Goal: Information Seeking & Learning: Check status

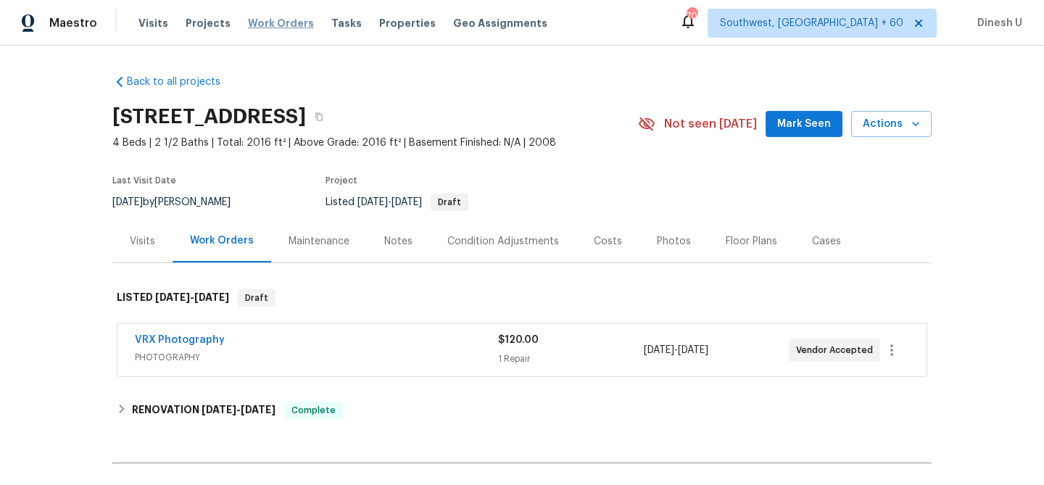
click at [253, 25] on span "Work Orders" at bounding box center [281, 23] width 66 height 14
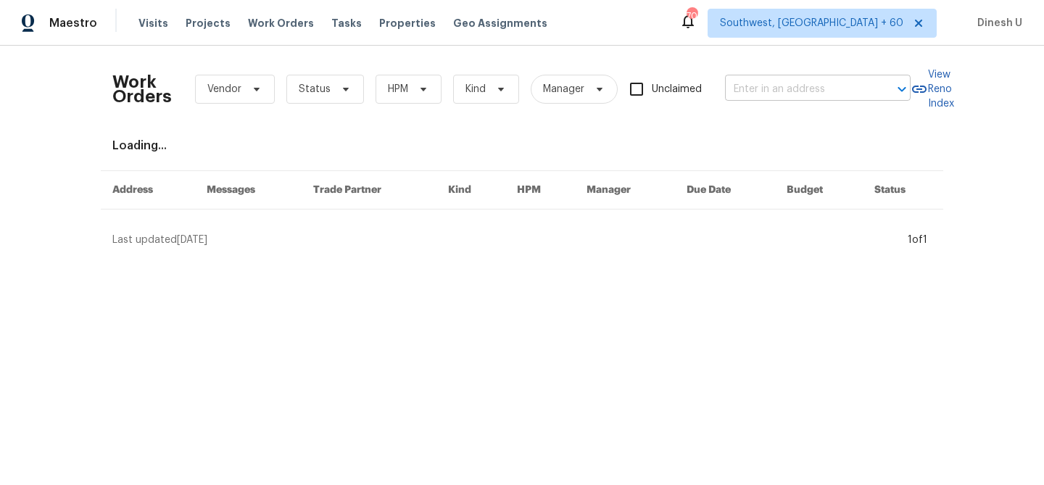
click at [800, 94] on input "text" at bounding box center [797, 89] width 145 height 22
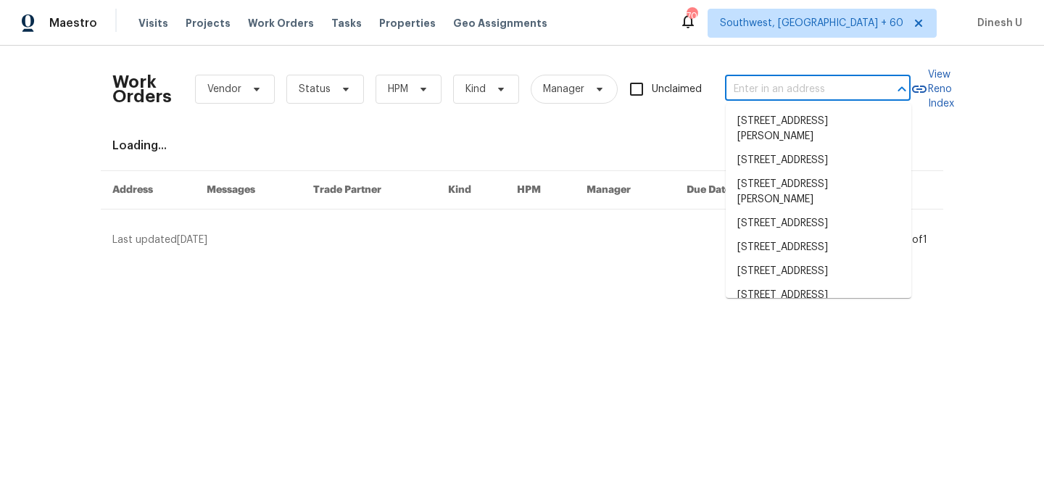
paste input "400 Morrison Ave Sacramento, CA 95838"
type input "400 Morrison Ave Sacramento, CA 95838"
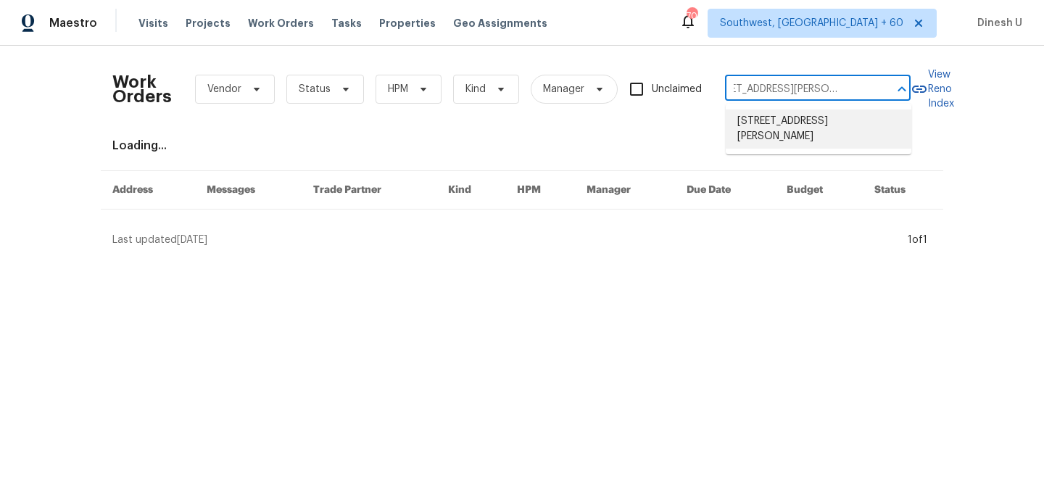
click at [762, 127] on li "400 Morrison Ave, Sacramento, CA 95838" at bounding box center [819, 128] width 186 height 39
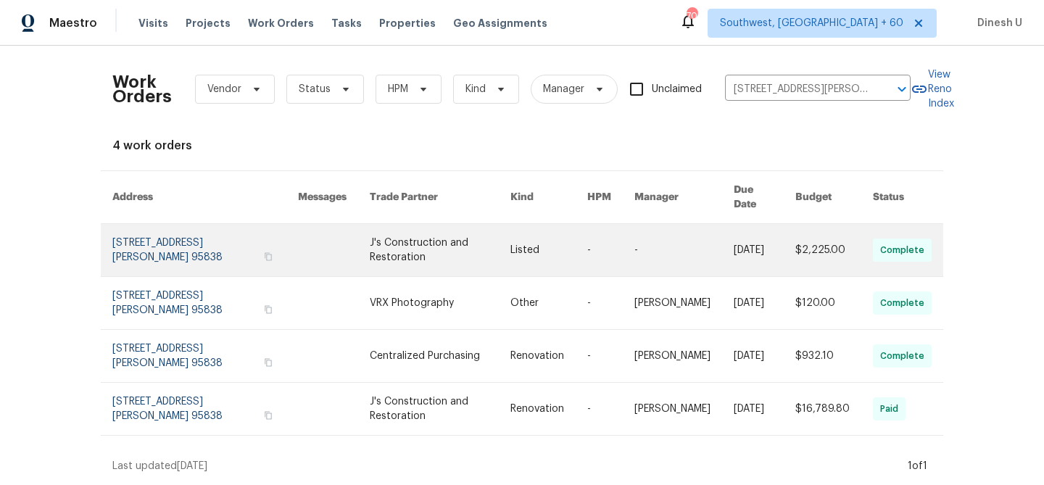
click at [163, 225] on link at bounding box center [205, 250] width 186 height 52
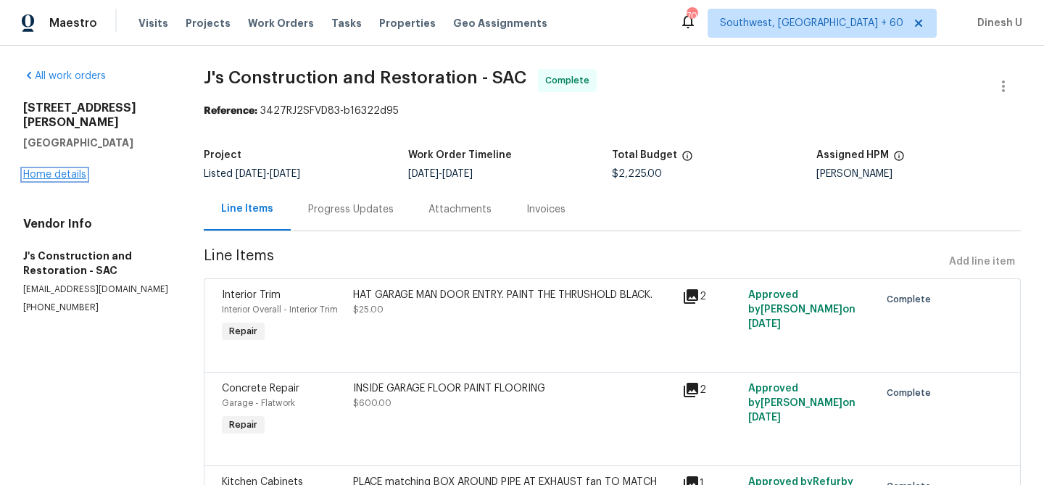
click at [61, 170] on link "Home details" at bounding box center [54, 175] width 63 height 10
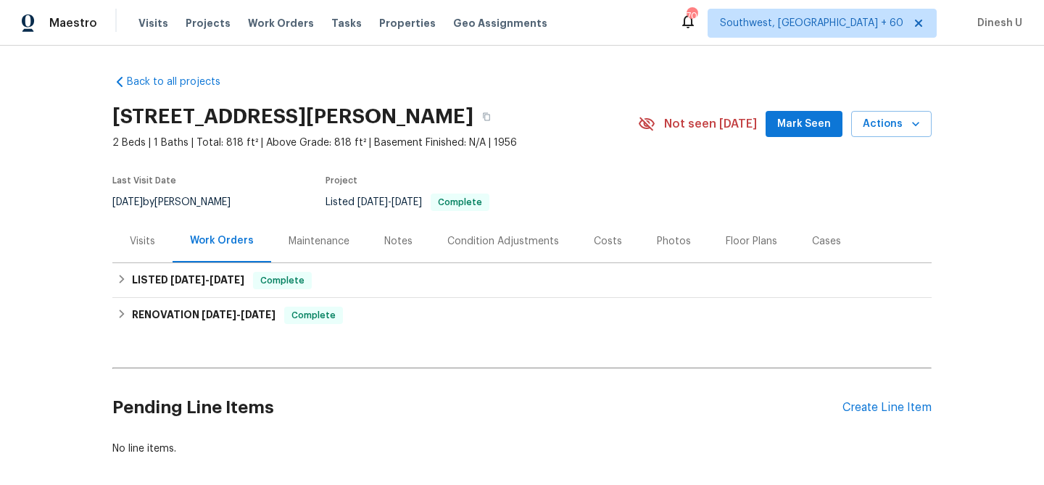
scroll to position [70, 0]
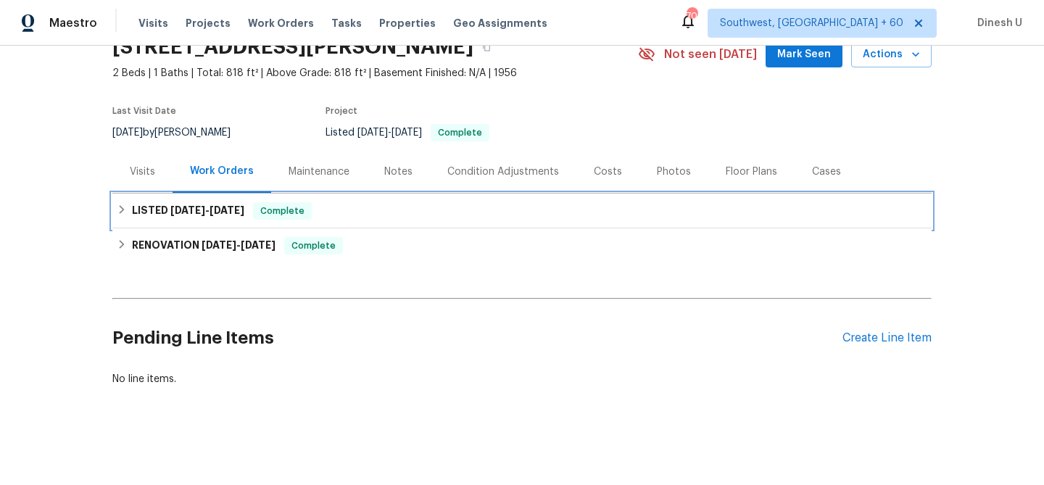
click at [191, 198] on div "LISTED 9/11/25 - 9/15/25 Complete" at bounding box center [521, 211] width 819 height 35
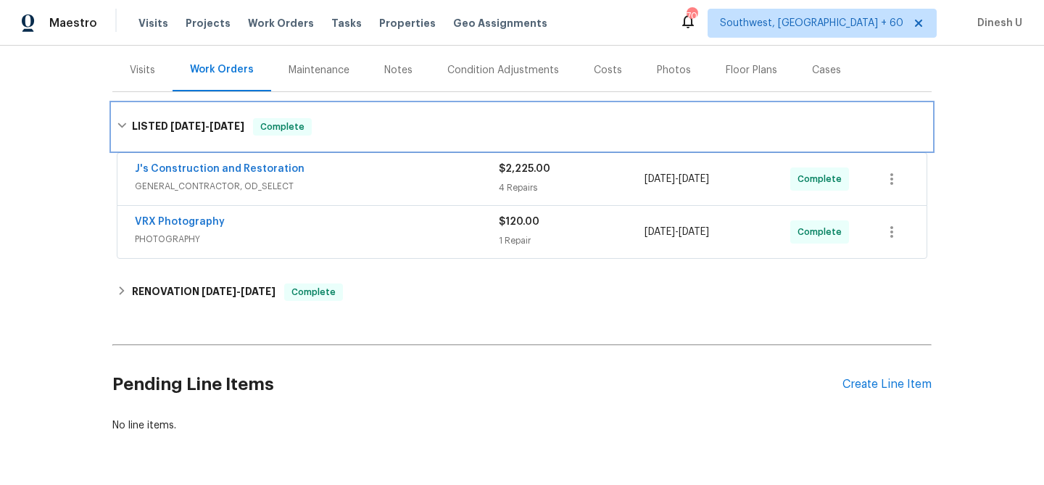
scroll to position [217, 0]
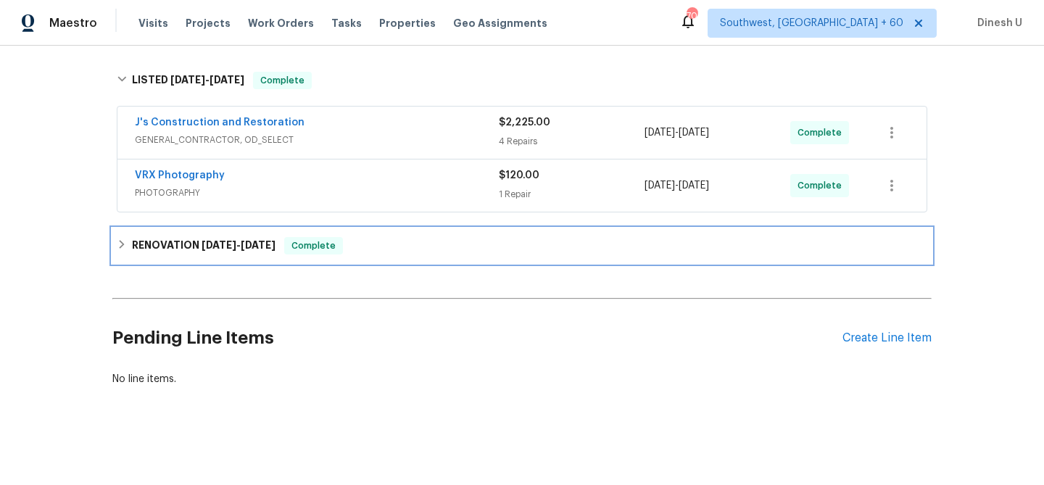
click at [291, 234] on div "RENOVATION 8/21/25 - 8/28/25 Complete" at bounding box center [521, 245] width 819 height 35
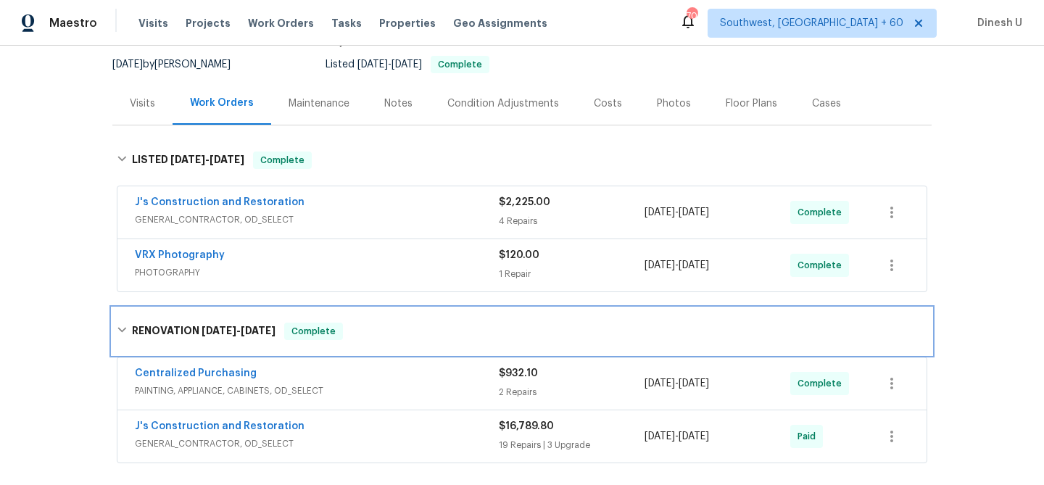
scroll to position [0, 0]
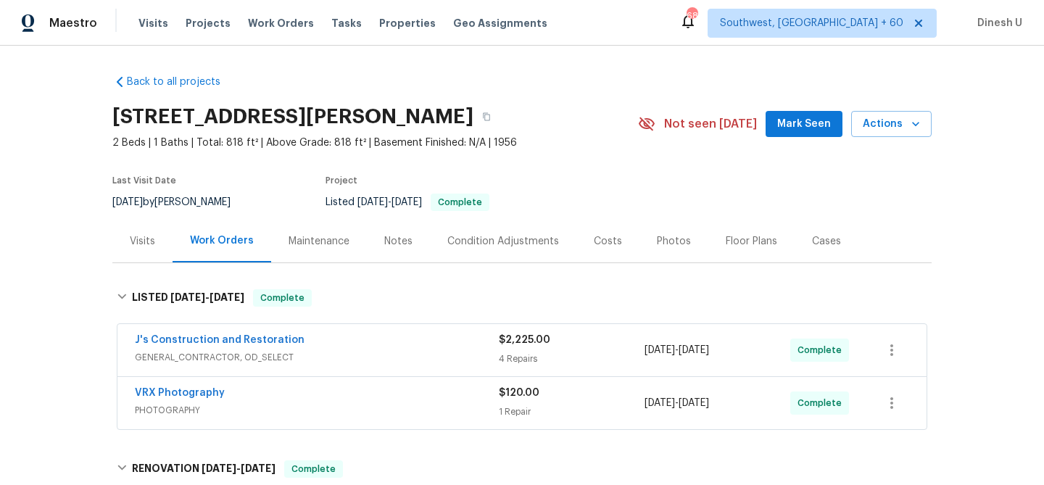
click at [140, 241] on div "Visits" at bounding box center [142, 241] width 25 height 14
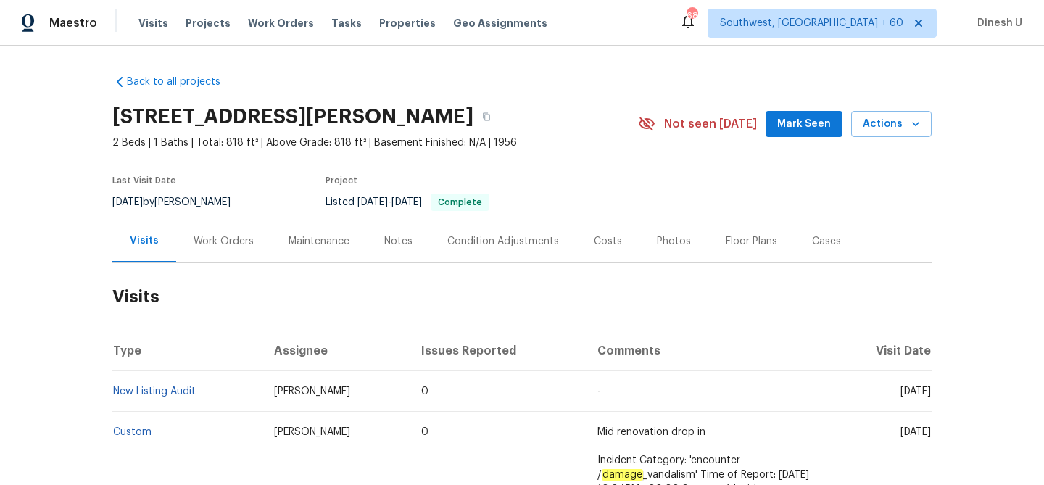
click at [223, 239] on div "Work Orders" at bounding box center [224, 241] width 60 height 14
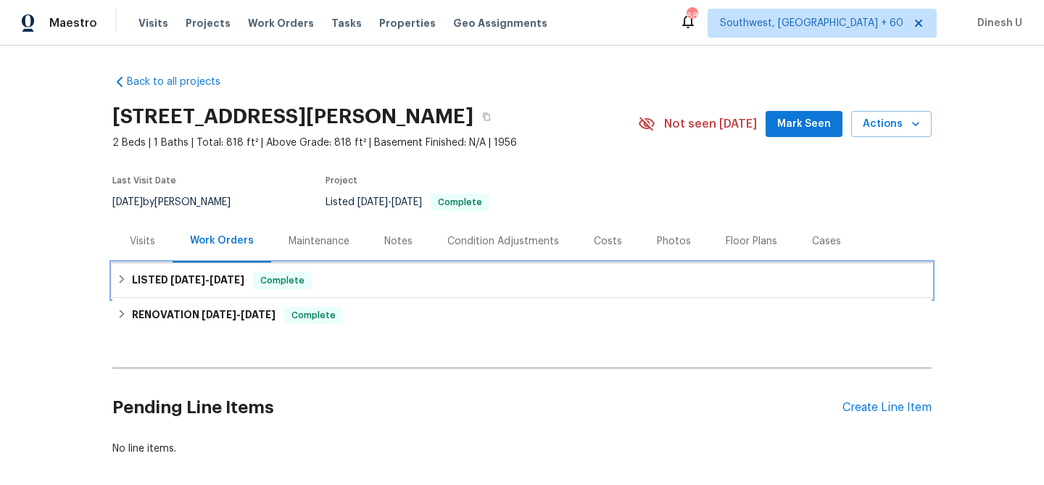
click at [222, 275] on span "9/15/25" at bounding box center [226, 280] width 35 height 10
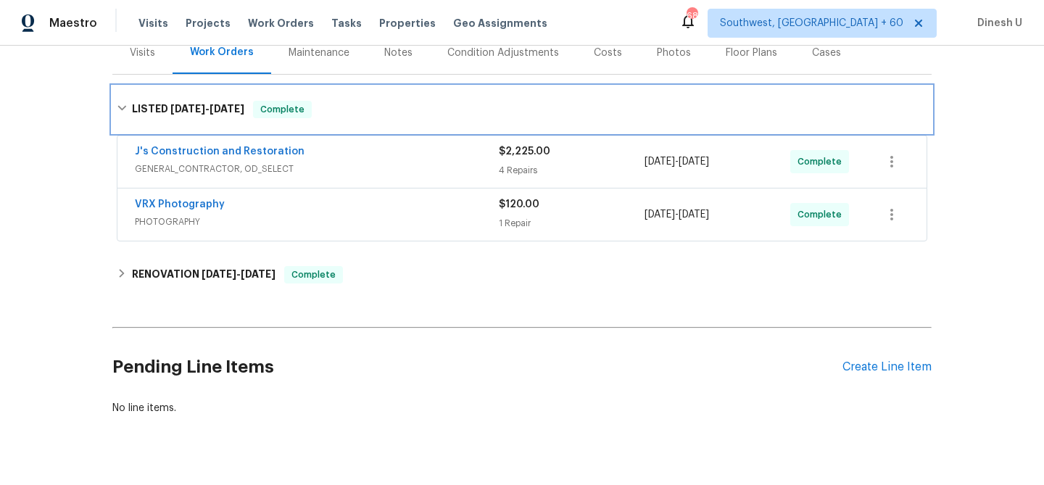
scroll to position [217, 0]
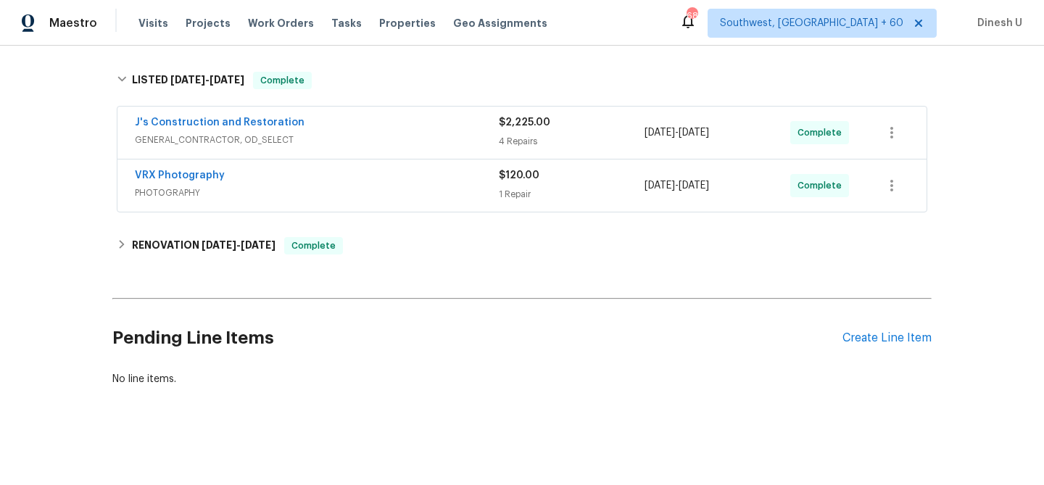
click at [522, 136] on div "4 Repairs" at bounding box center [572, 141] width 146 height 14
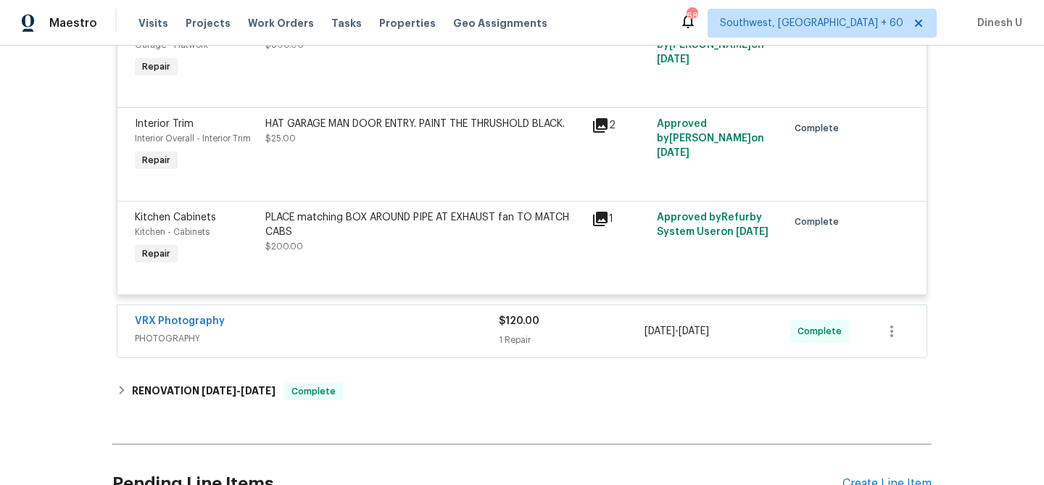
scroll to position [581, 0]
click at [596, 124] on icon at bounding box center [600, 126] width 14 height 14
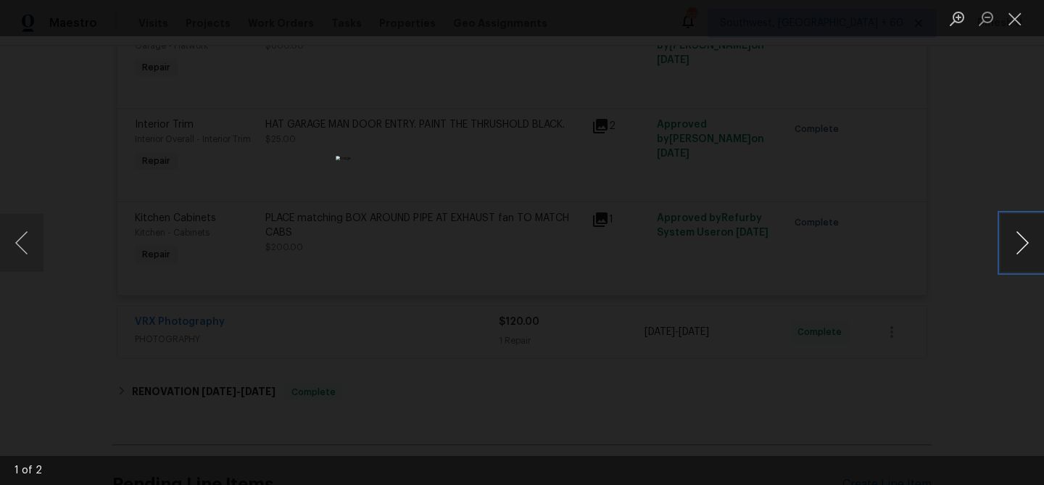
click at [1024, 241] on button "Next image" at bounding box center [1021, 243] width 43 height 58
click at [1022, 17] on button "Close lightbox" at bounding box center [1014, 18] width 29 height 25
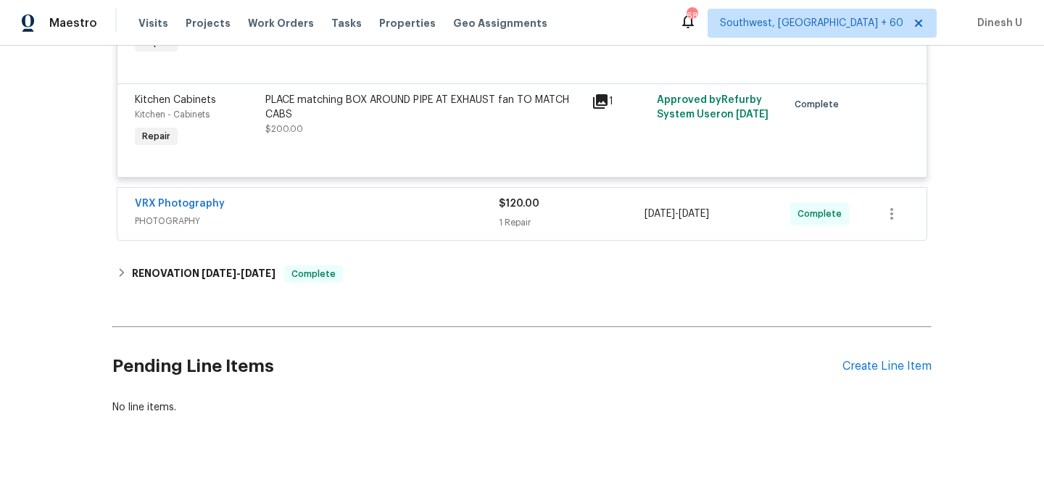
scroll to position [728, 0]
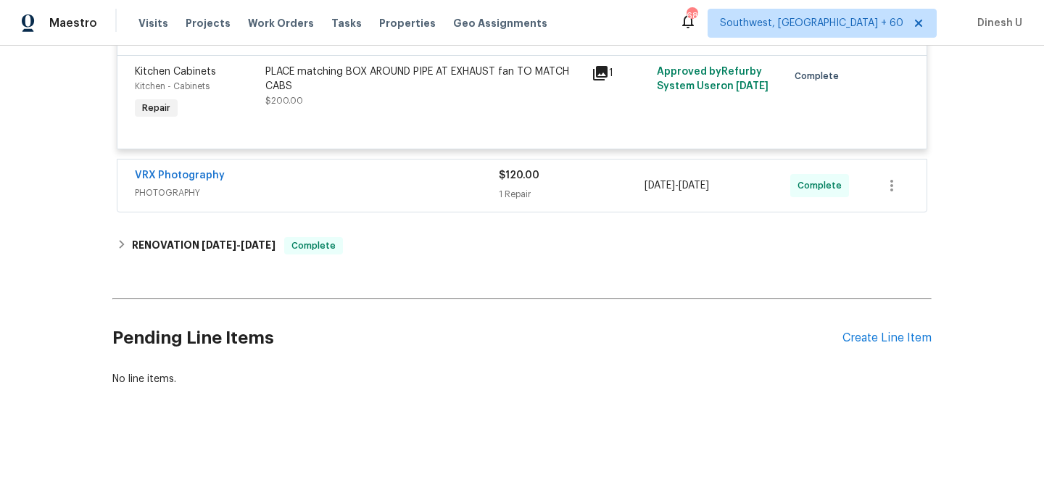
click at [512, 188] on div "1 Repair" at bounding box center [572, 194] width 146 height 14
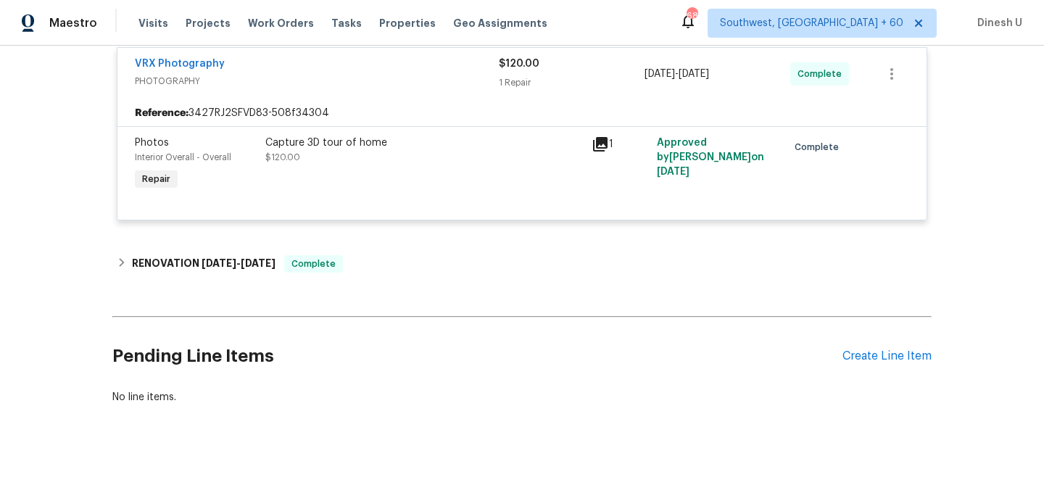
scroll to position [860, 0]
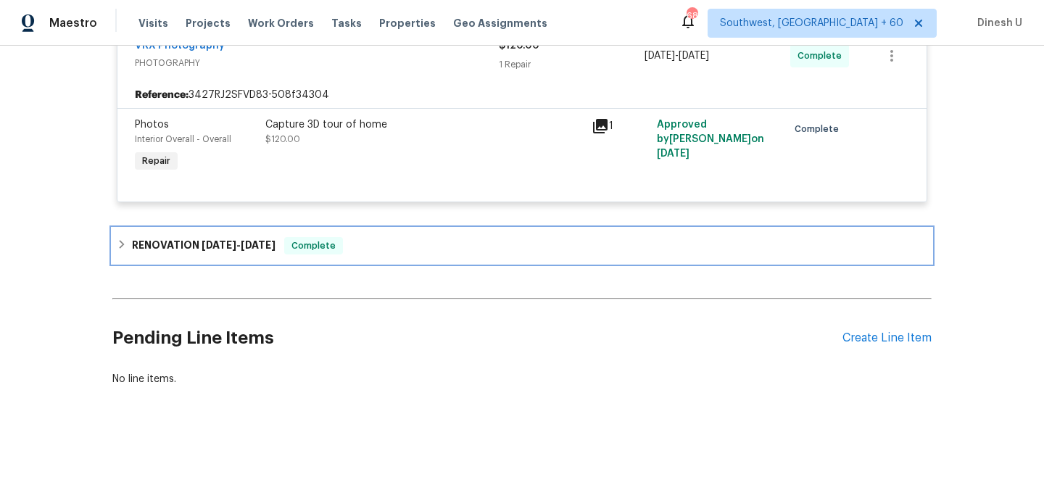
click at [259, 240] on span "8/28/25" at bounding box center [258, 245] width 35 height 10
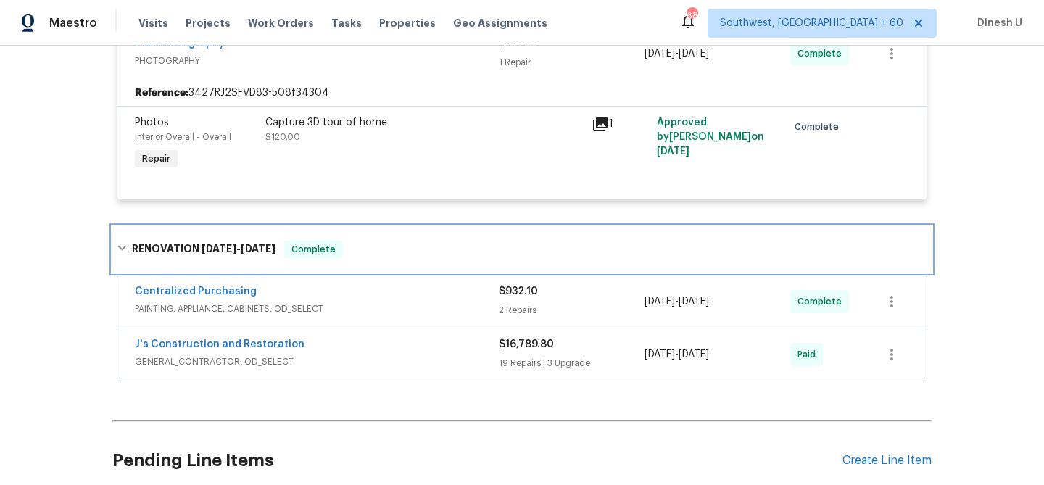
scroll to position [919, 0]
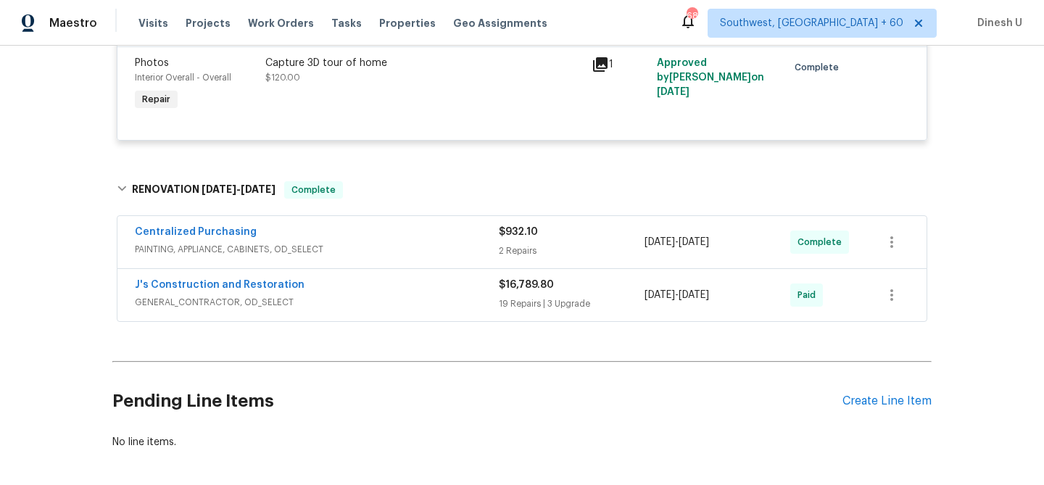
click at [513, 242] on div "$932.10 2 Repairs" at bounding box center [572, 242] width 146 height 35
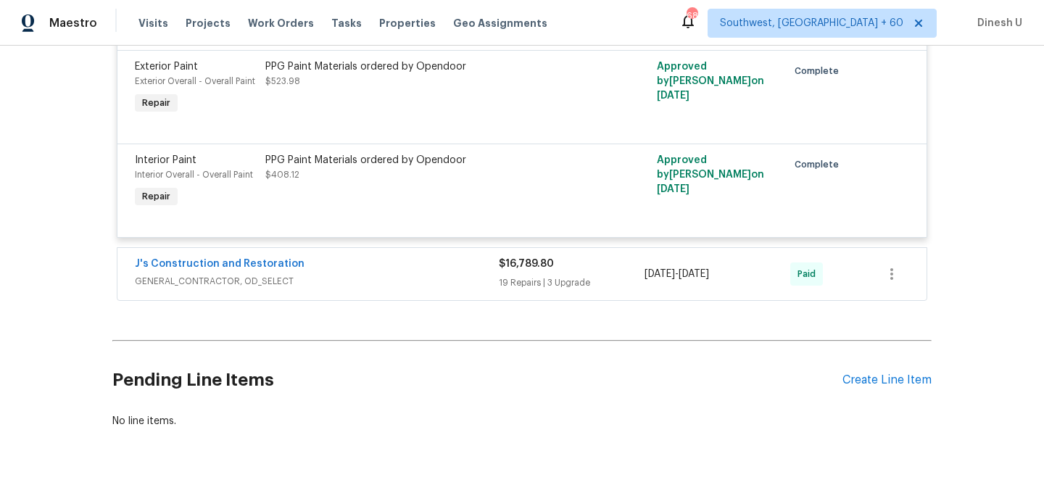
scroll to position [1219, 0]
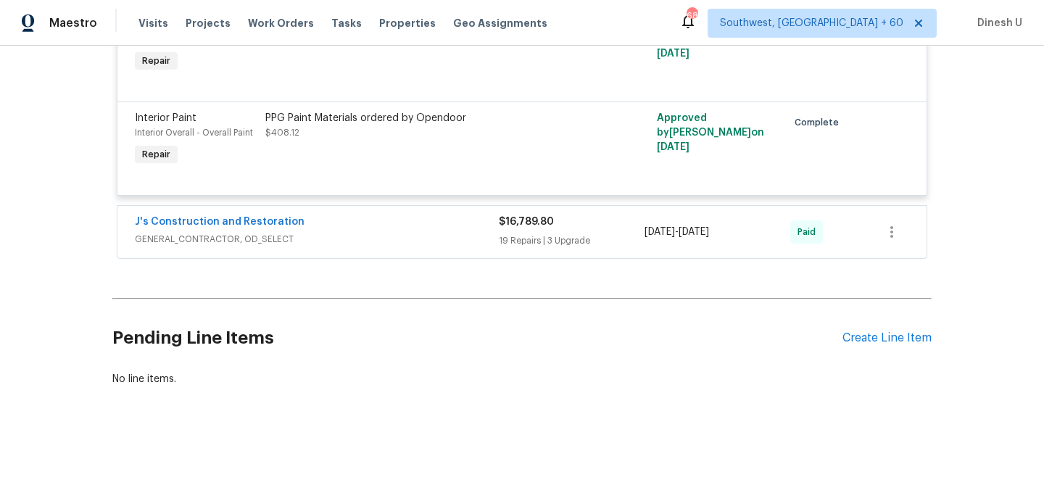
click at [535, 238] on div "19 Repairs | 3 Upgrade" at bounding box center [572, 240] width 146 height 14
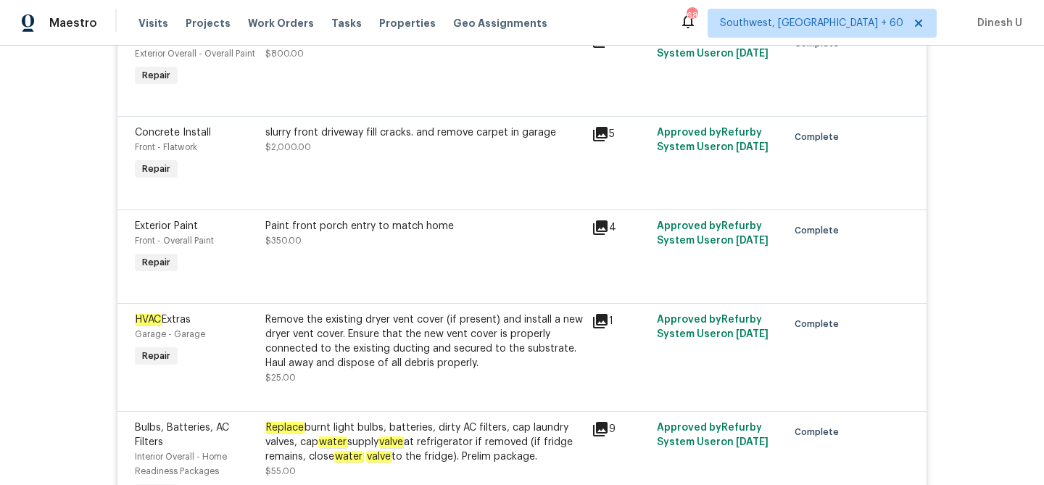
scroll to position [2276, 0]
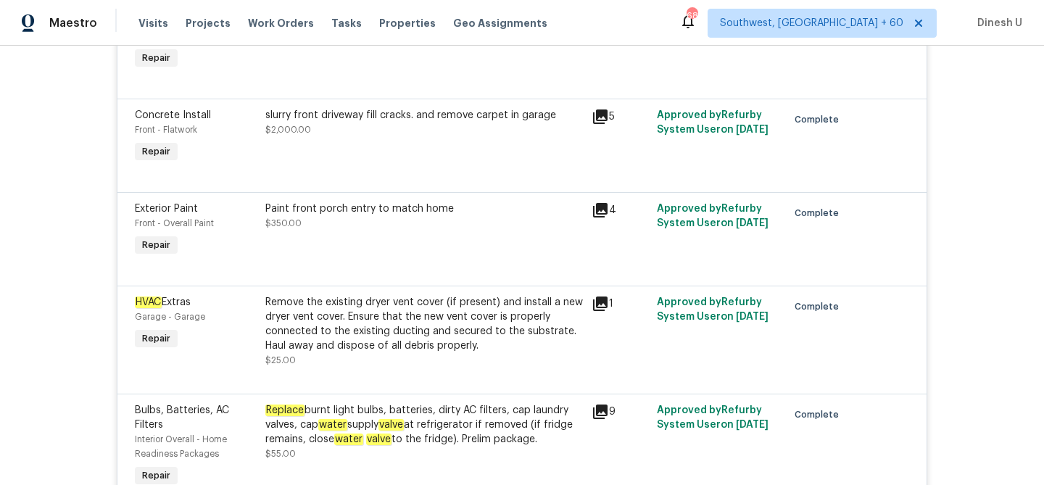
click at [611, 123] on div "5" at bounding box center [619, 116] width 57 height 17
click at [599, 124] on icon at bounding box center [599, 116] width 17 height 17
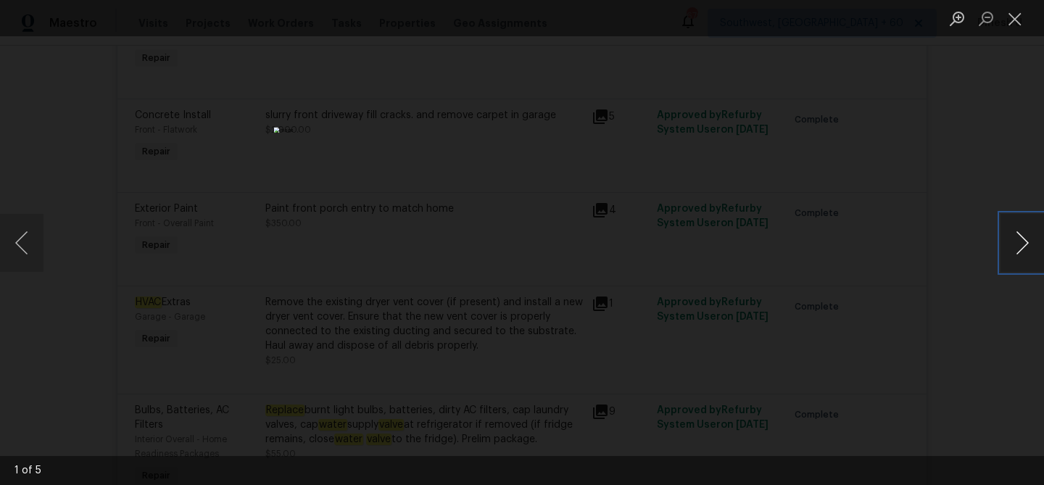
click at [1018, 235] on button "Next image" at bounding box center [1021, 243] width 43 height 58
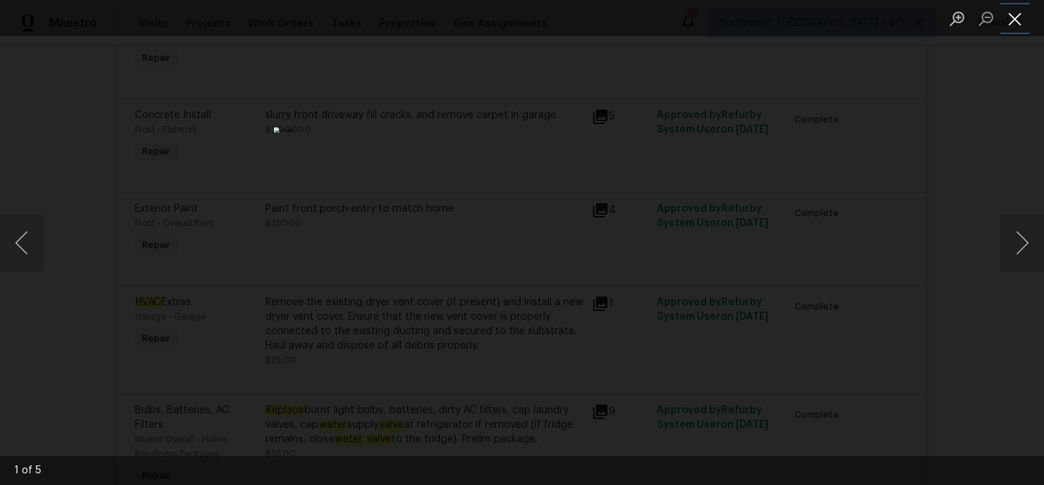
click at [1015, 17] on button "Close lightbox" at bounding box center [1014, 18] width 29 height 25
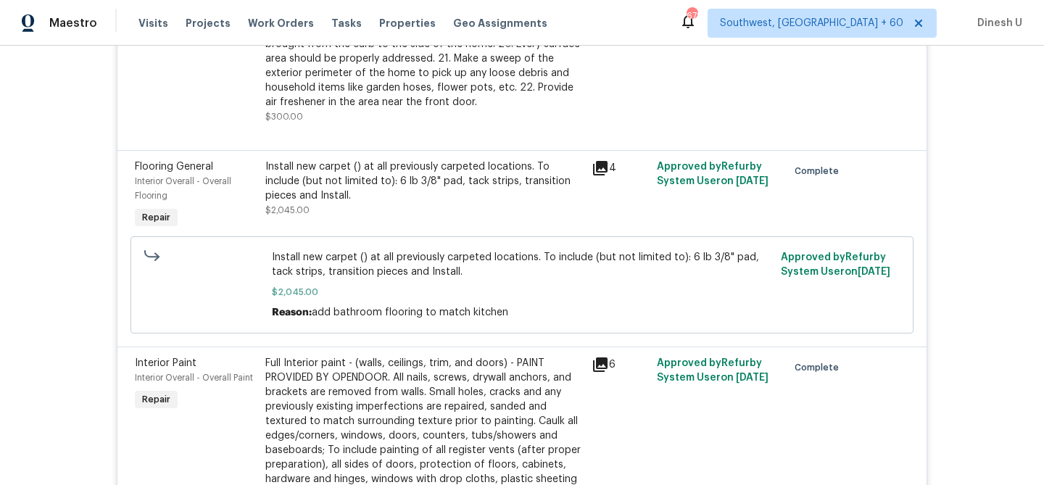
scroll to position [3002, 0]
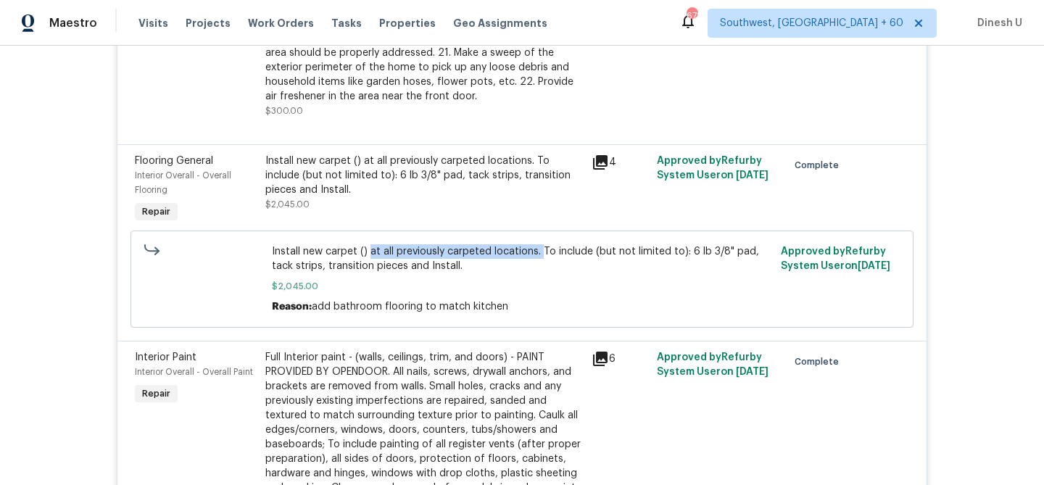
drag, startPoint x: 368, startPoint y: 261, endPoint x: 537, endPoint y: 261, distance: 168.9
click at [537, 261] on span "Install new carpet () at all previously carpeted locations. To include (but not…" at bounding box center [522, 258] width 501 height 29
copy span "at all previously carpeted locations."
click at [433, 197] on div "Install new carpet () at all previously carpeted locations. To include (but not…" at bounding box center [423, 175] width 317 height 43
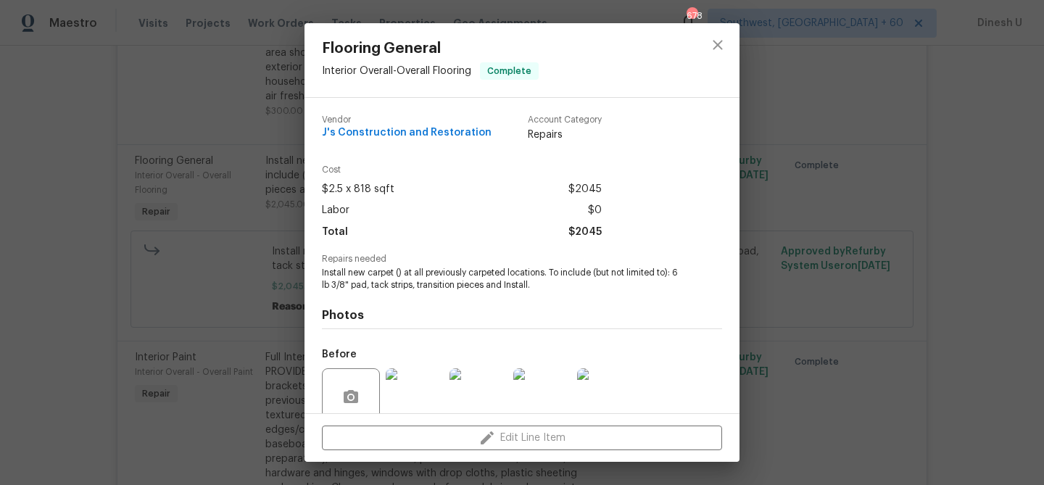
click at [297, 175] on div "Flooring General Interior Overall - Overall Flooring Complete Vendor J's Constr…" at bounding box center [522, 242] width 1044 height 485
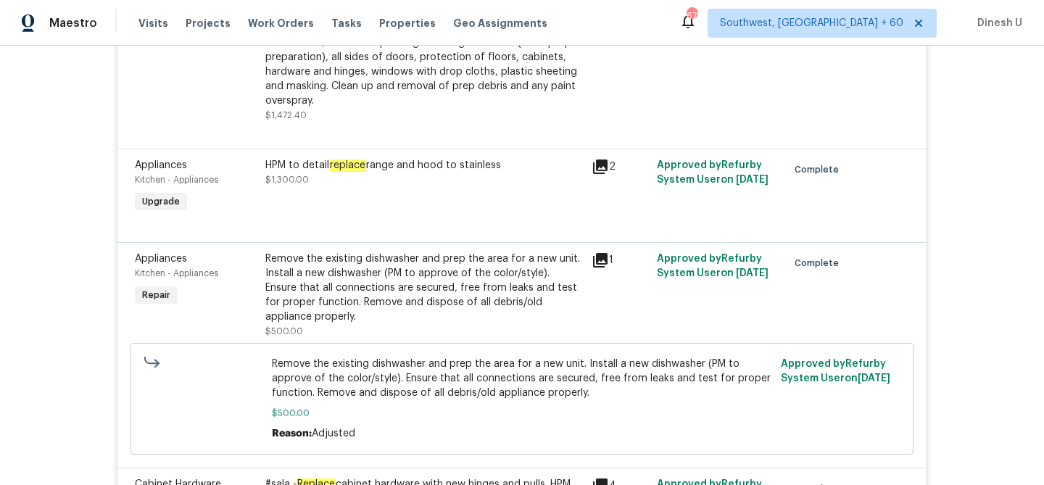
scroll to position [3408, 0]
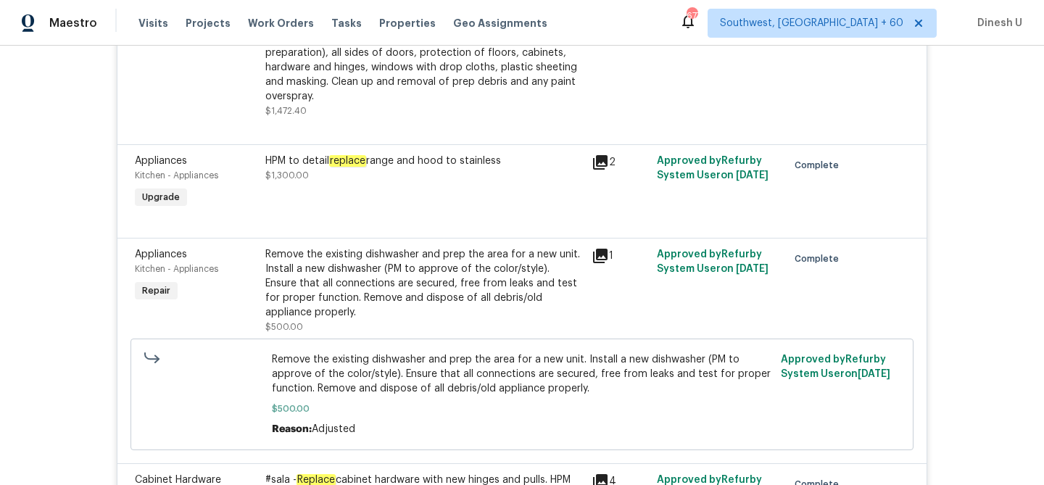
click at [399, 168] on div "HPM to detail replace range and hood to stainless" at bounding box center [423, 161] width 317 height 14
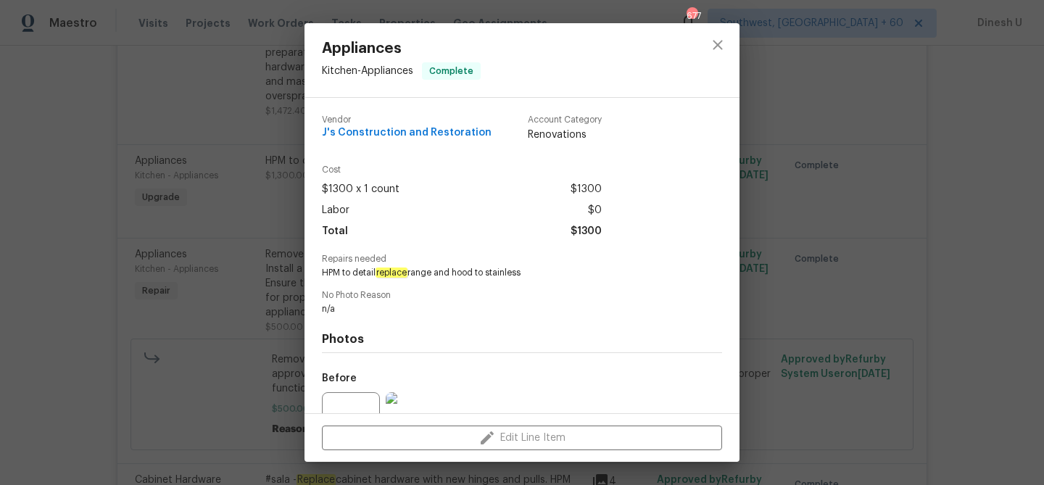
click at [259, 209] on div "Appliances Kitchen - Appliances Complete Vendor J's Construction and Restoratio…" at bounding box center [522, 242] width 1044 height 485
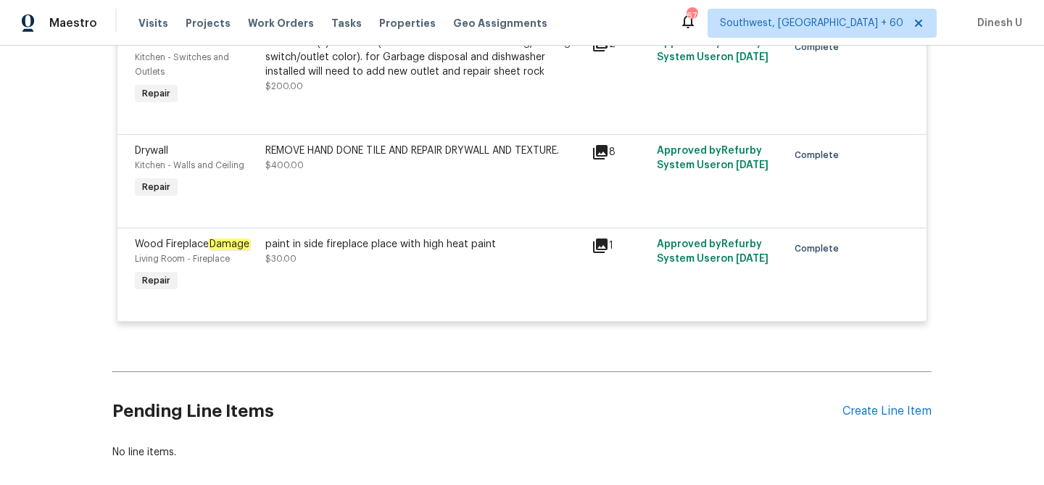
scroll to position [4249, 0]
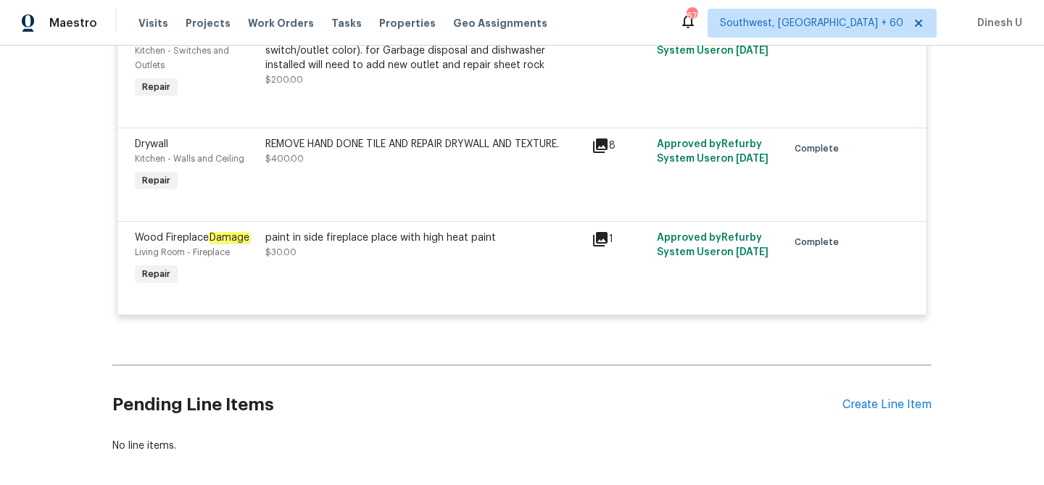
click at [597, 153] on icon at bounding box center [600, 145] width 14 height 14
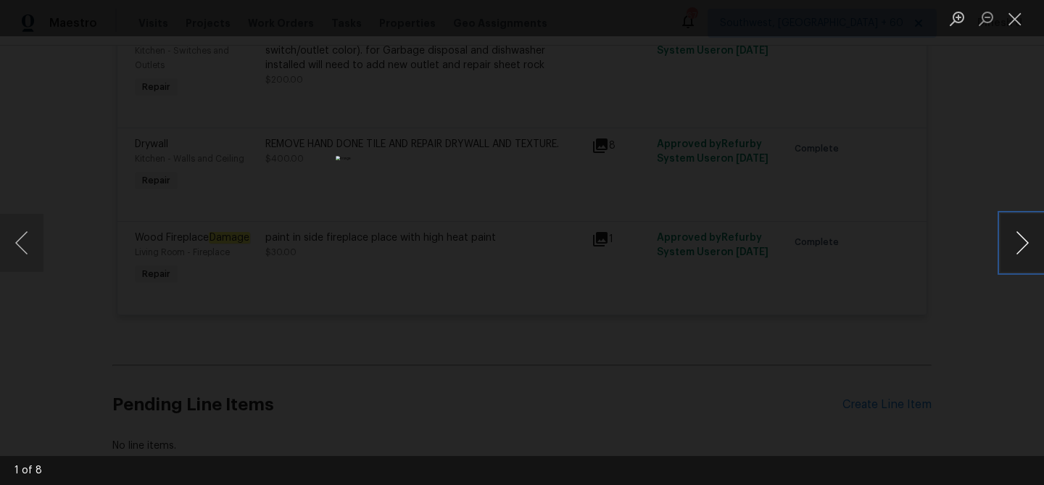
click at [1020, 242] on button "Next image" at bounding box center [1021, 243] width 43 height 58
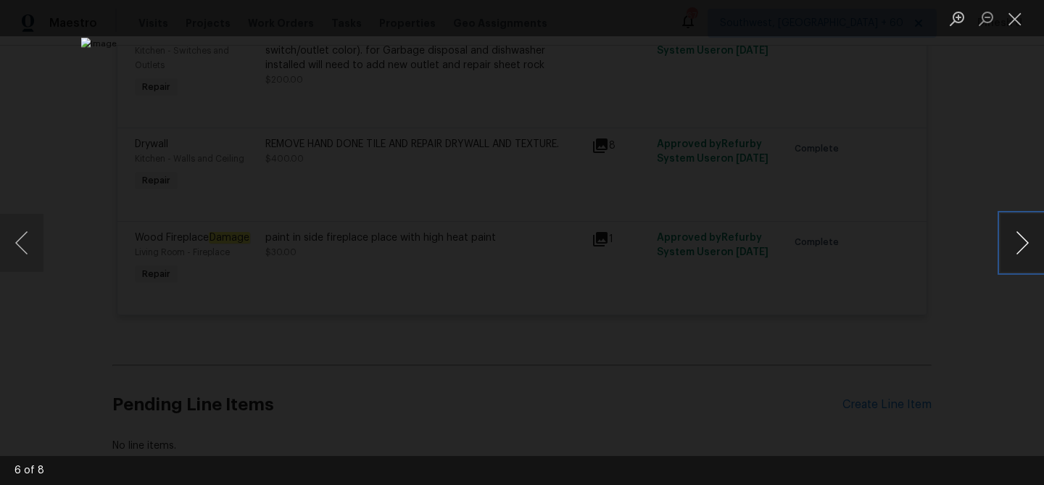
click at [1020, 242] on button "Next image" at bounding box center [1021, 243] width 43 height 58
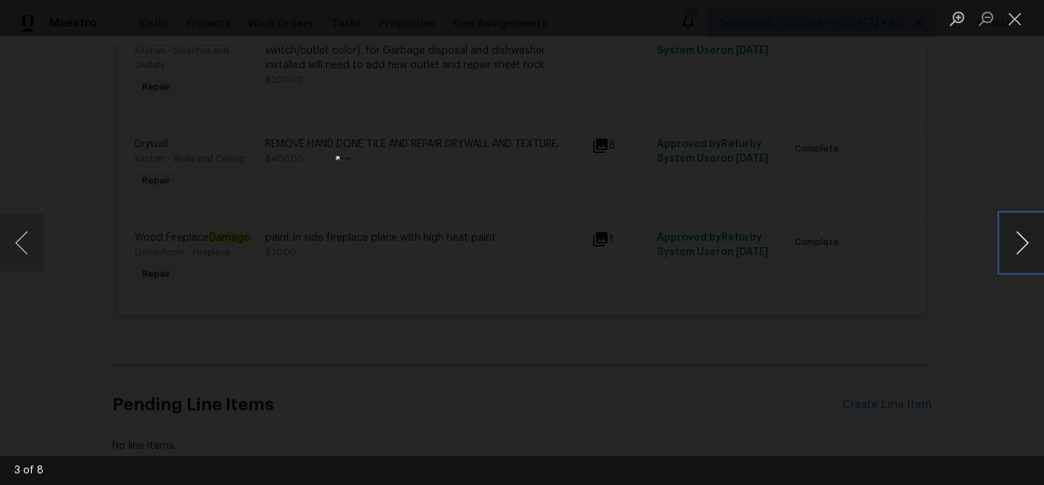
click at [1020, 242] on button "Next image" at bounding box center [1021, 243] width 43 height 58
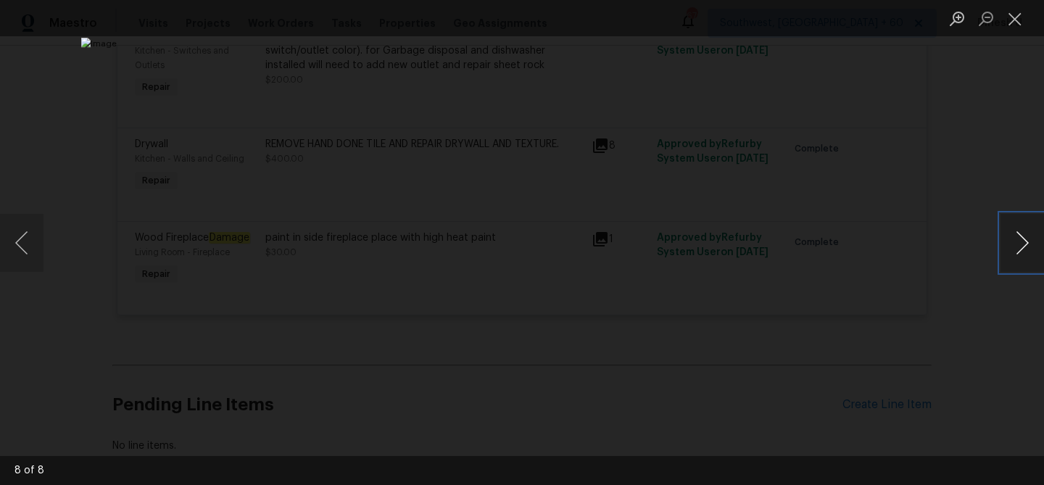
click at [1020, 242] on button "Next image" at bounding box center [1021, 243] width 43 height 58
click at [1006, 18] on button "Close lightbox" at bounding box center [1014, 18] width 29 height 25
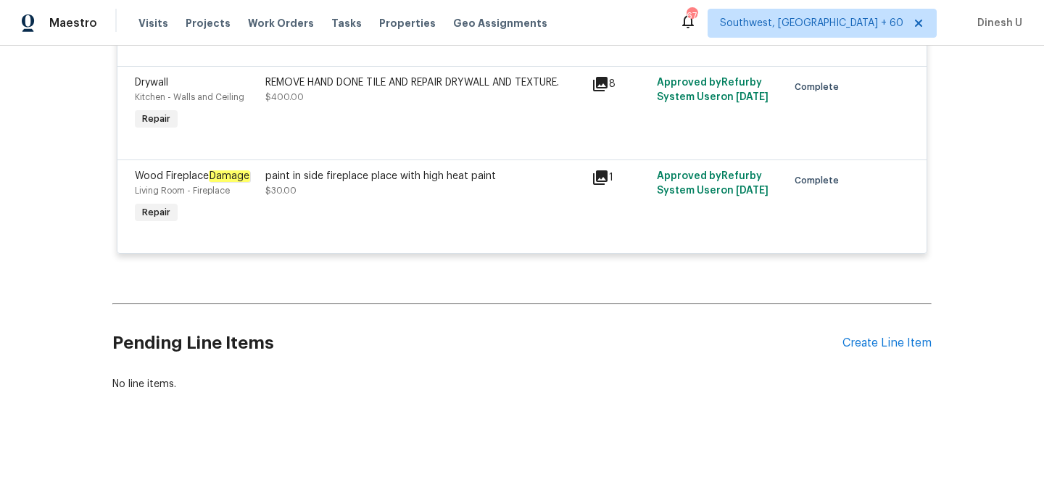
scroll to position [4277, 0]
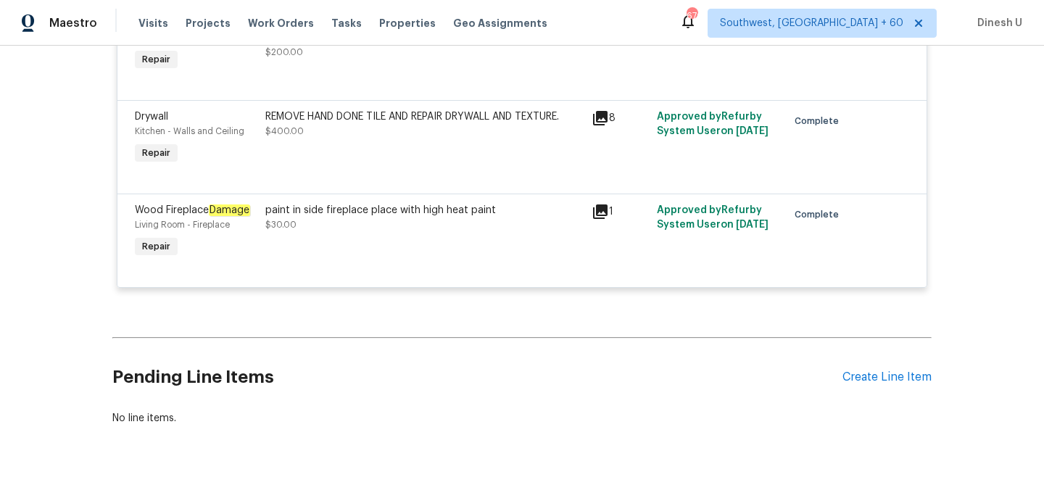
click at [599, 125] on icon at bounding box center [600, 118] width 14 height 14
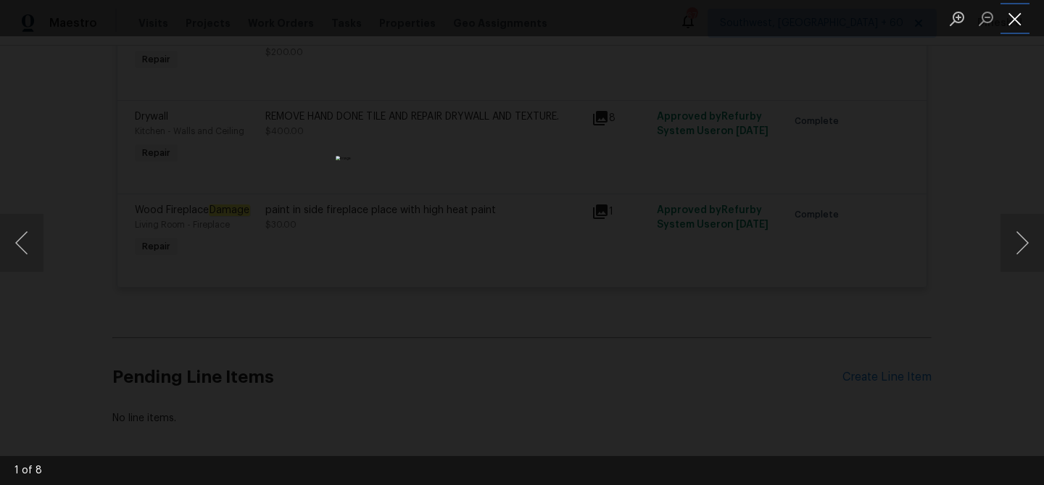
click at [1020, 22] on button "Close lightbox" at bounding box center [1014, 18] width 29 height 25
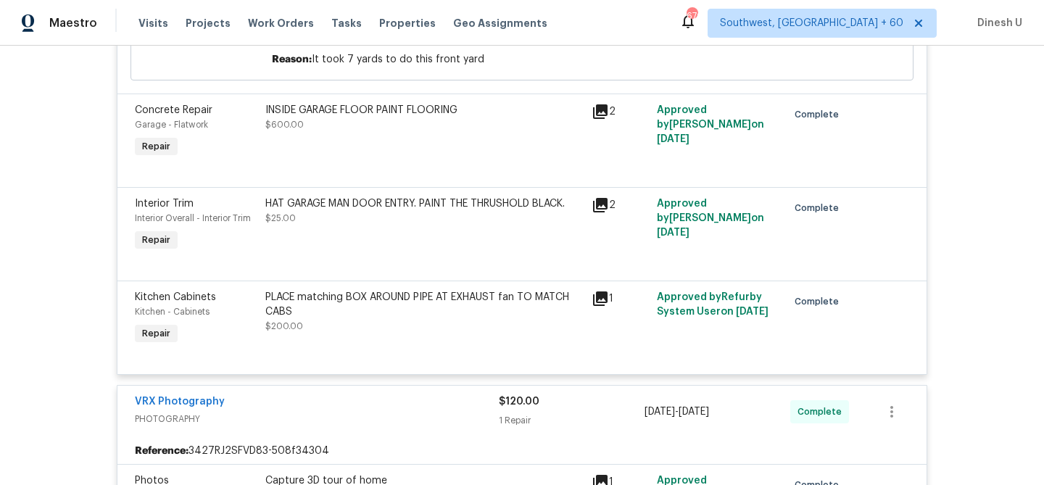
scroll to position [0, 0]
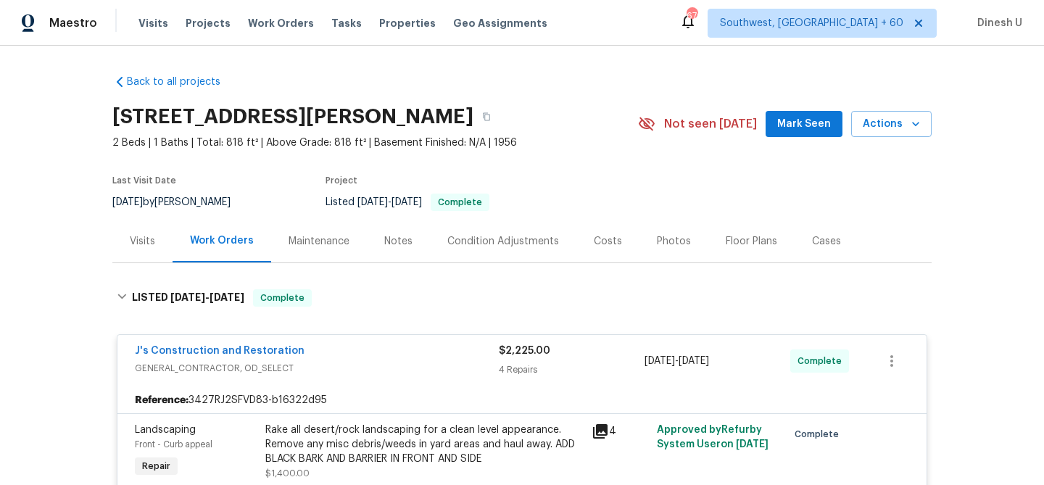
click at [146, 246] on div "Visits" at bounding box center [142, 241] width 25 height 14
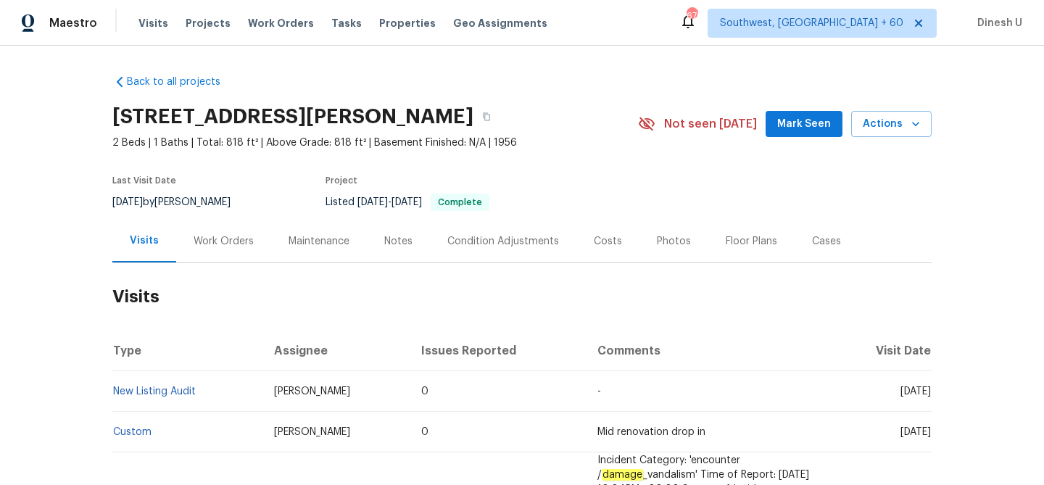
click at [220, 233] on div "Work Orders" at bounding box center [223, 241] width 95 height 43
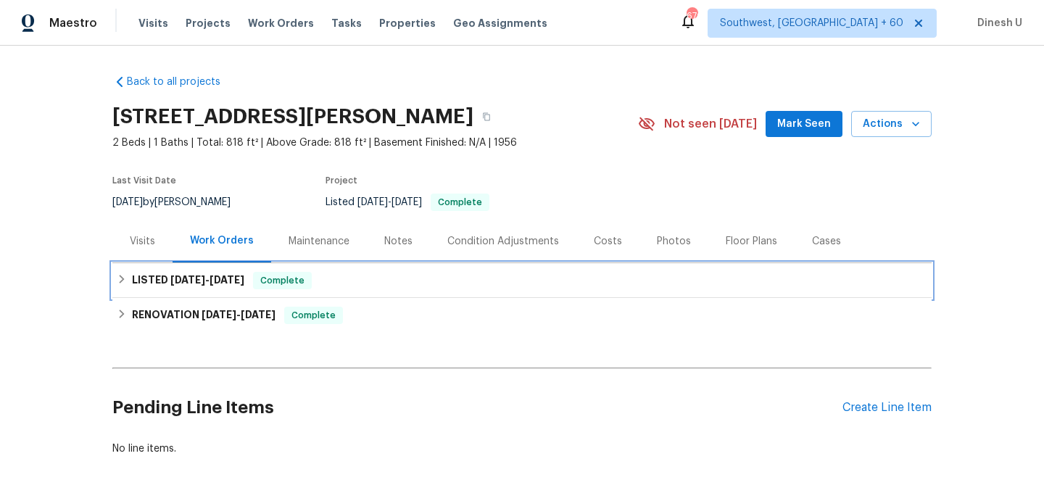
click at [216, 272] on h6 "LISTED 9/11/25 - 9/15/25" at bounding box center [188, 280] width 112 height 17
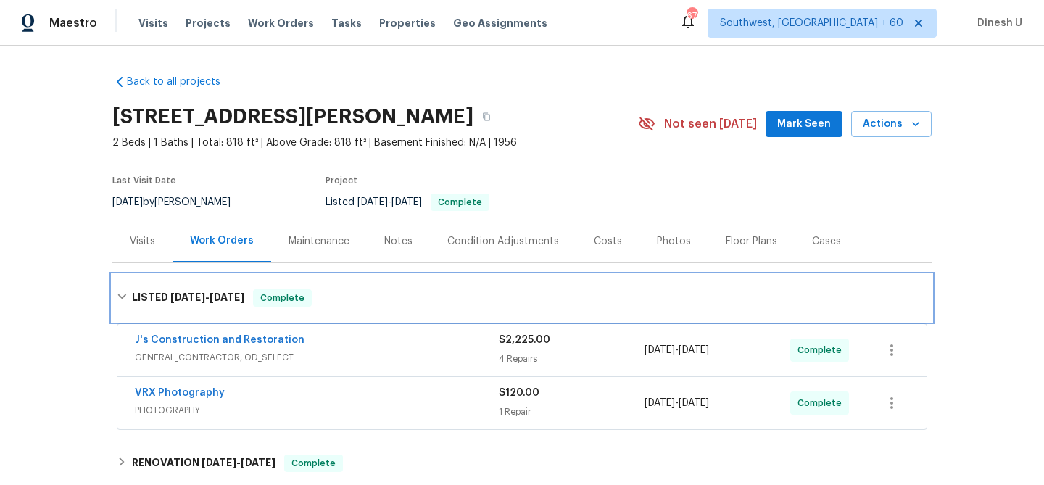
scroll to position [79, 0]
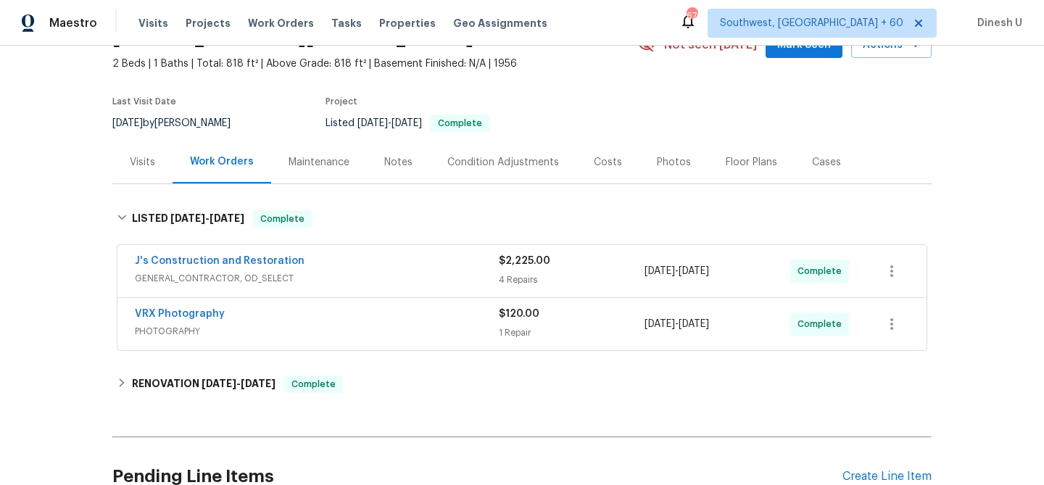
click at [508, 278] on div "4 Repairs" at bounding box center [572, 280] width 146 height 14
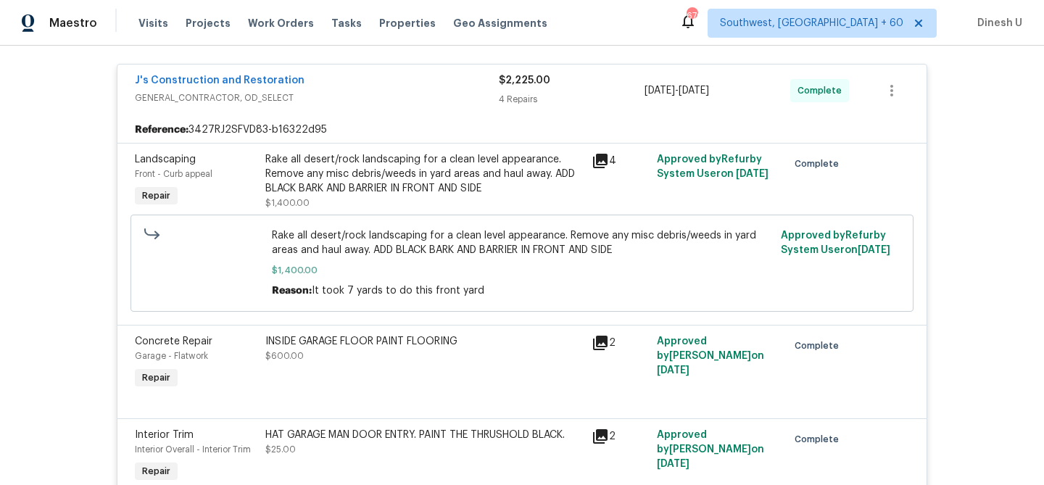
scroll to position [278, 0]
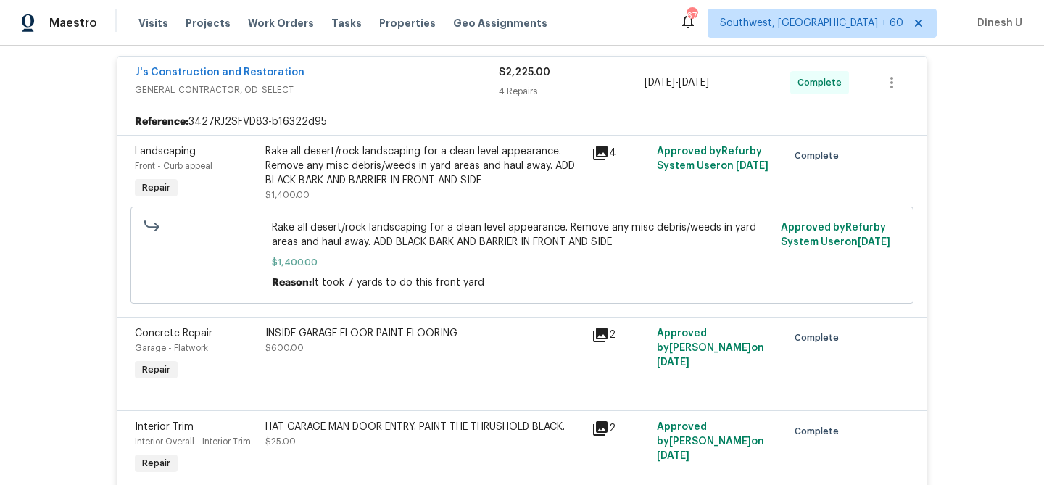
click at [601, 154] on icon at bounding box center [599, 152] width 17 height 17
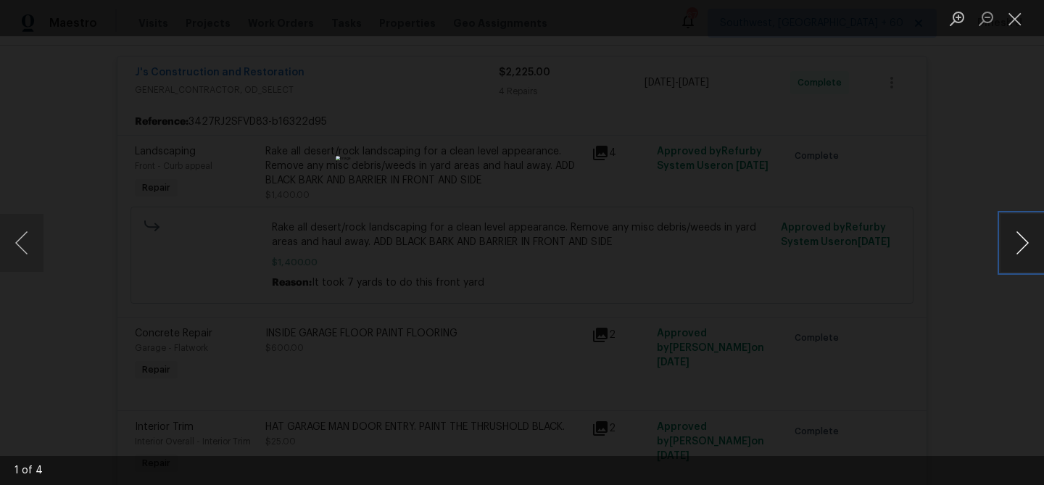
click at [1016, 238] on button "Next image" at bounding box center [1021, 243] width 43 height 58
click at [1015, 20] on button "Close lightbox" at bounding box center [1014, 18] width 29 height 25
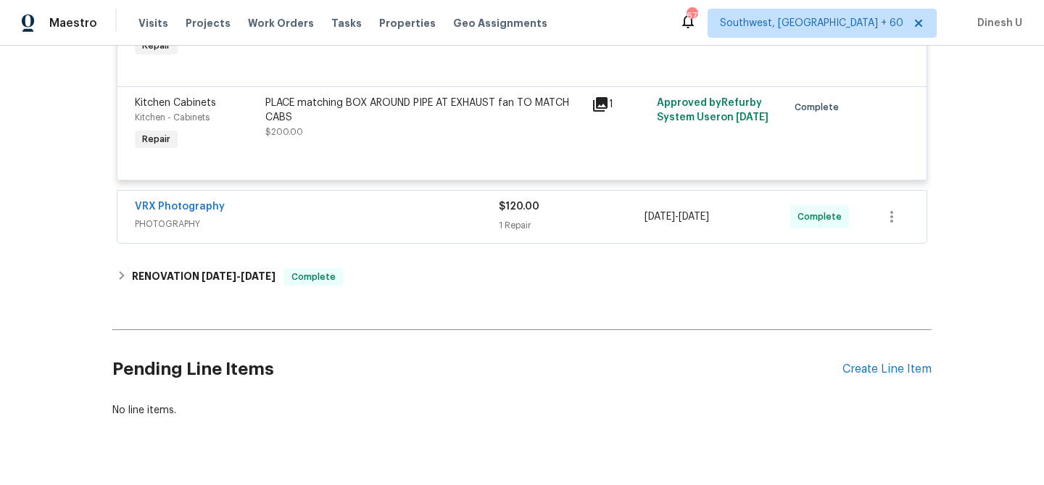
scroll to position [633, 0]
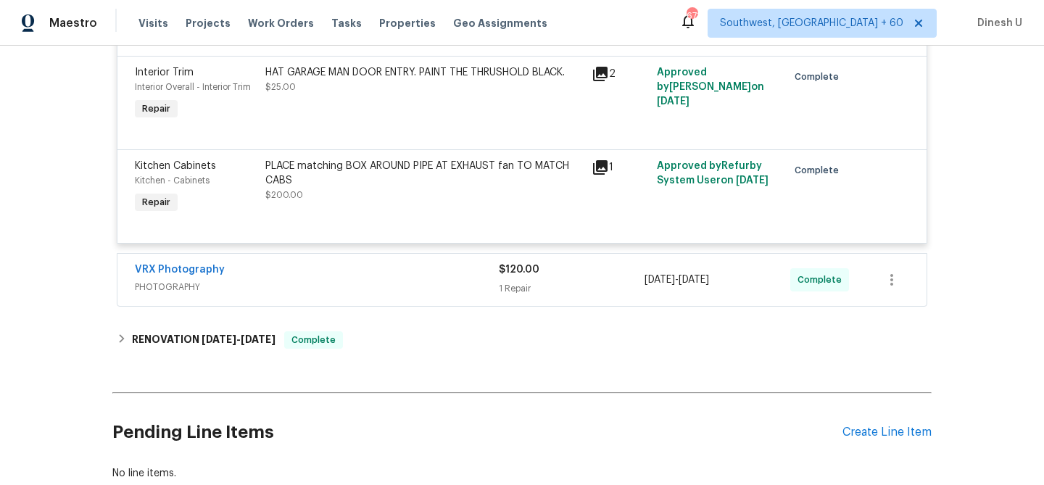
click at [598, 167] on icon at bounding box center [600, 167] width 14 height 14
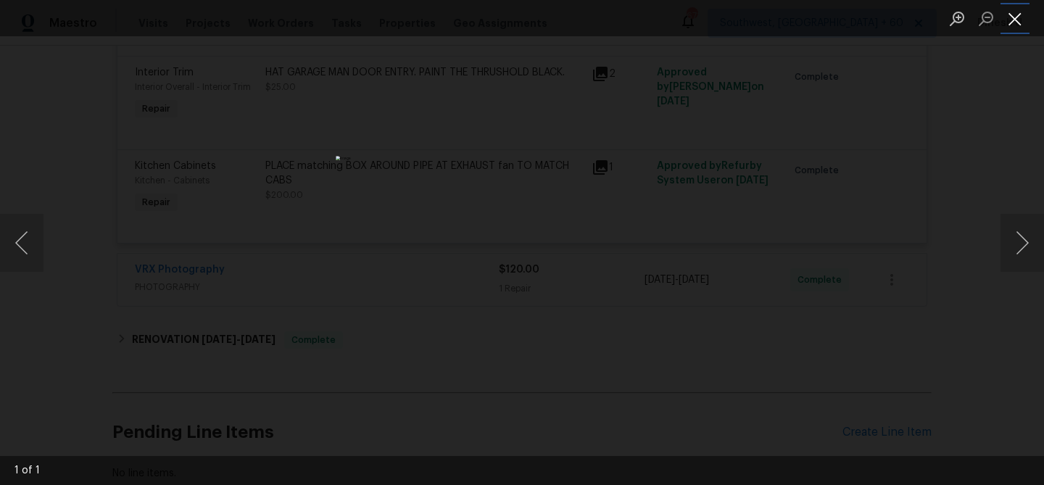
click at [1013, 18] on button "Close lightbox" at bounding box center [1014, 18] width 29 height 25
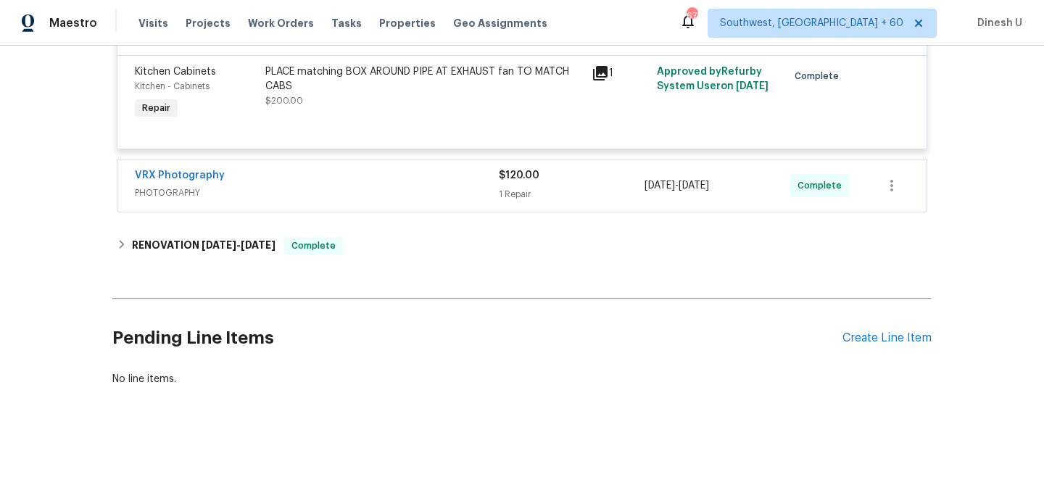
scroll to position [728, 0]
click at [502, 180] on div "$120.00" at bounding box center [572, 175] width 146 height 14
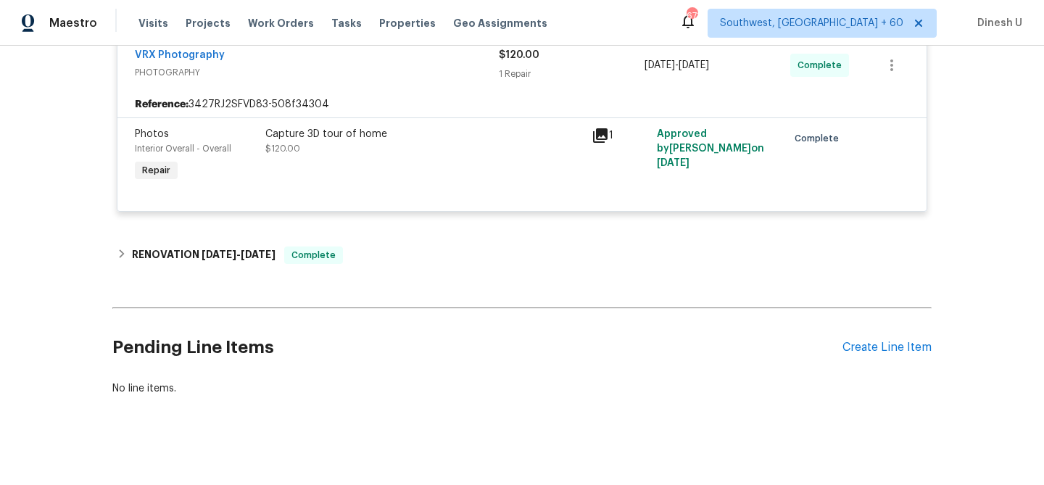
scroll to position [860, 0]
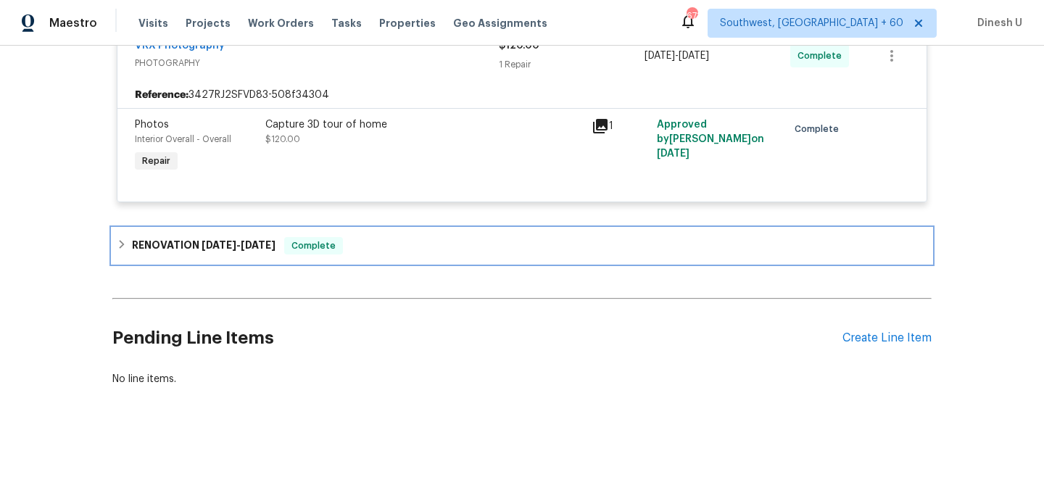
click at [230, 238] on h6 "RENOVATION 8/21/25 - 8/28/25" at bounding box center [204, 245] width 144 height 17
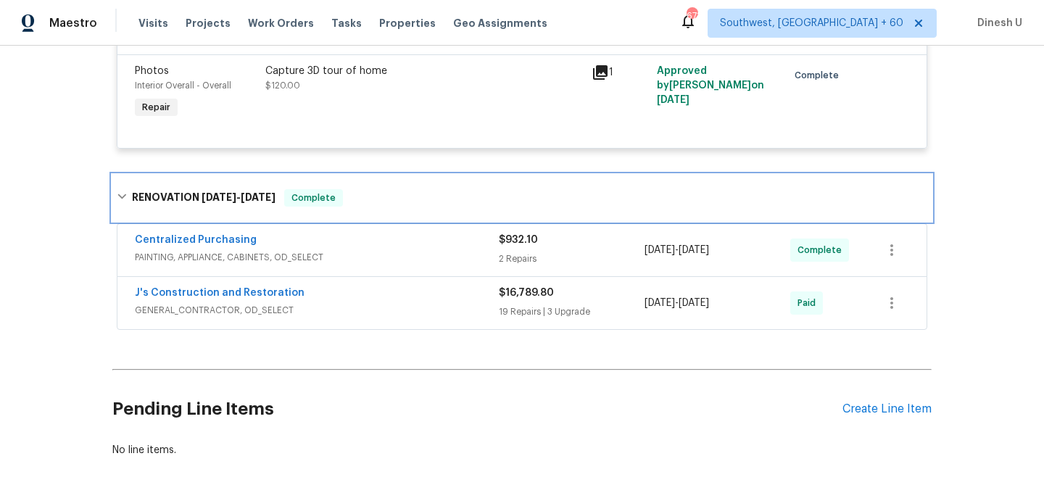
scroll to position [958, 0]
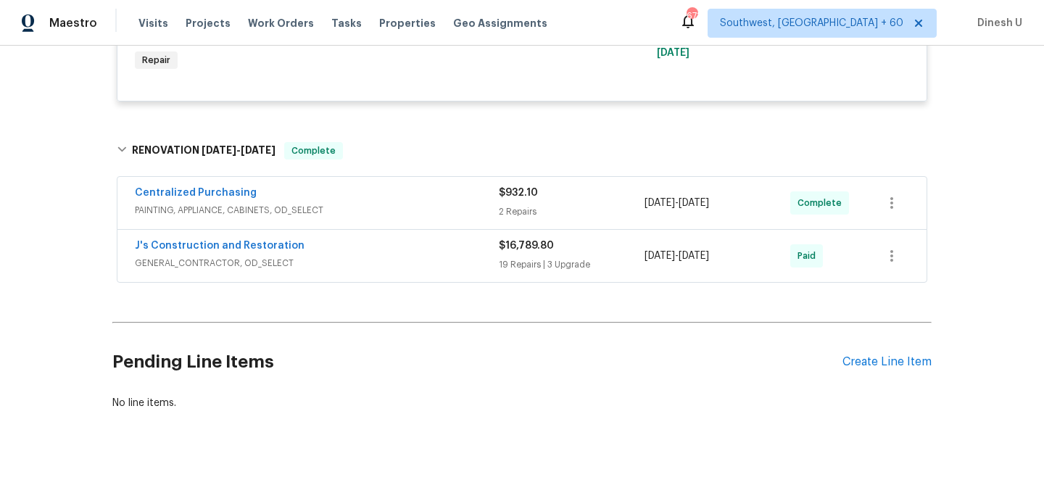
click at [527, 212] on div "2 Repairs" at bounding box center [572, 211] width 146 height 14
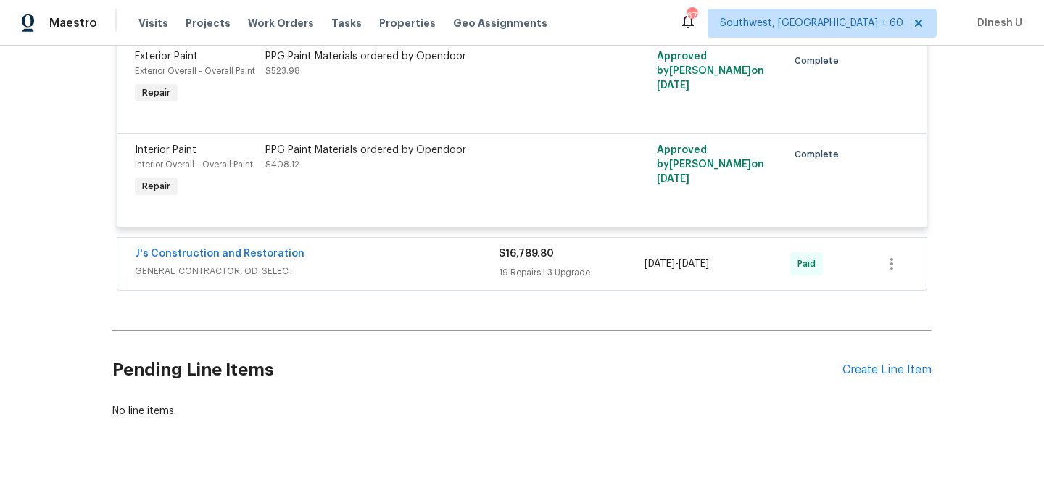
scroll to position [1193, 0]
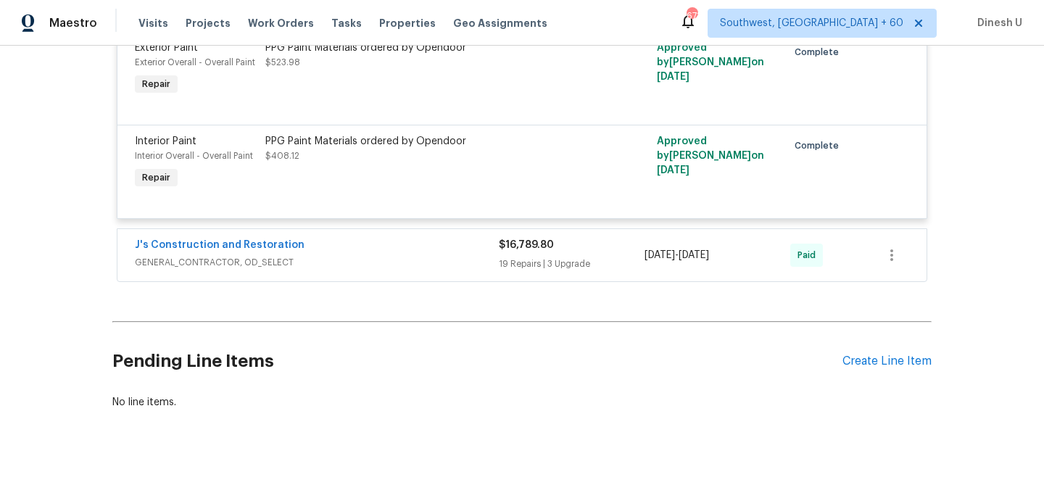
click at [515, 262] on div "19 Repairs | 3 Upgrade" at bounding box center [572, 264] width 146 height 14
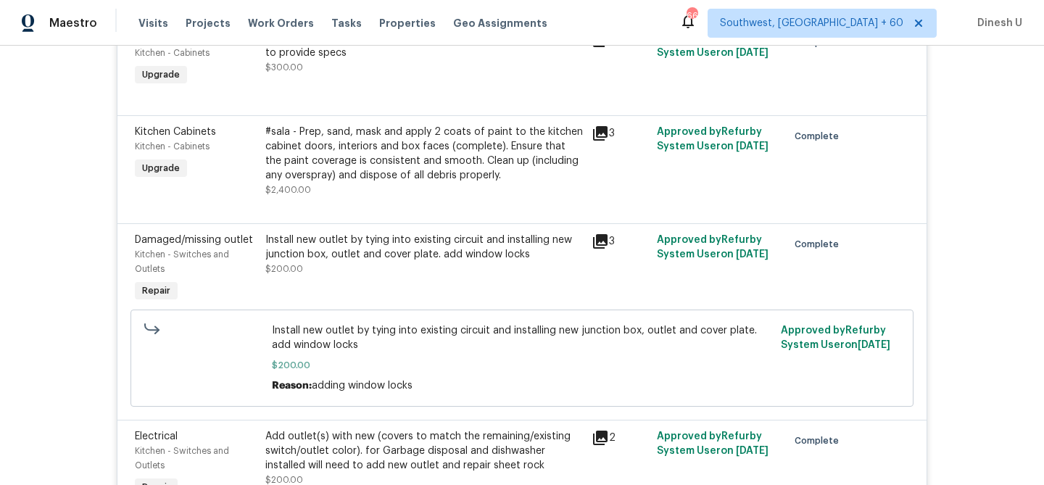
scroll to position [3866, 0]
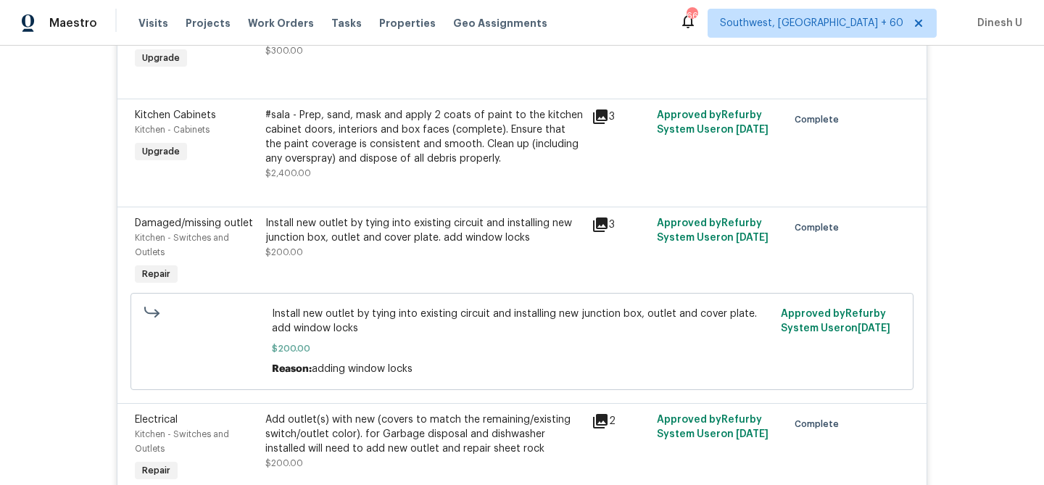
click at [521, 125] on div "#sala - Prep, sand, mask and apply 2 coats of paint to the kitchen cabinet door…" at bounding box center [423, 137] width 317 height 58
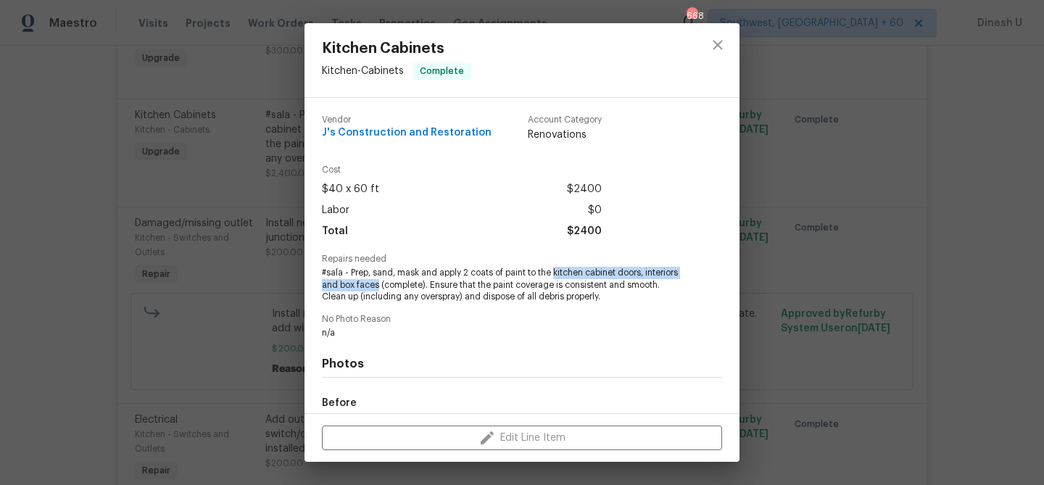
drag, startPoint x: 554, startPoint y: 273, endPoint x: 378, endPoint y: 283, distance: 176.5
click at [378, 283] on span "#sala - Prep, sand, mask and apply 2 coats of paint to the kitchen cabinet door…" at bounding box center [502, 285] width 360 height 36
copy span "kitchen cabinet doors, interiors and box faces"
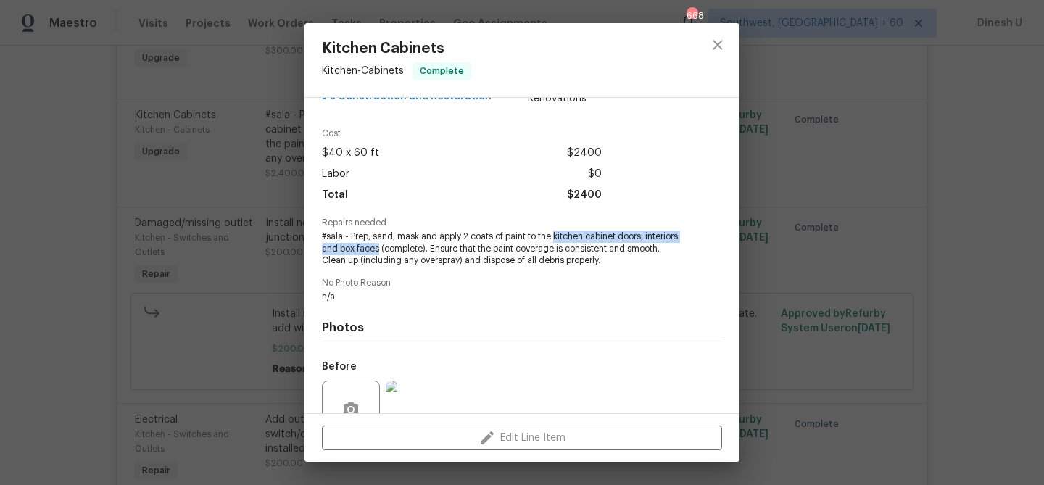
scroll to position [67, 0]
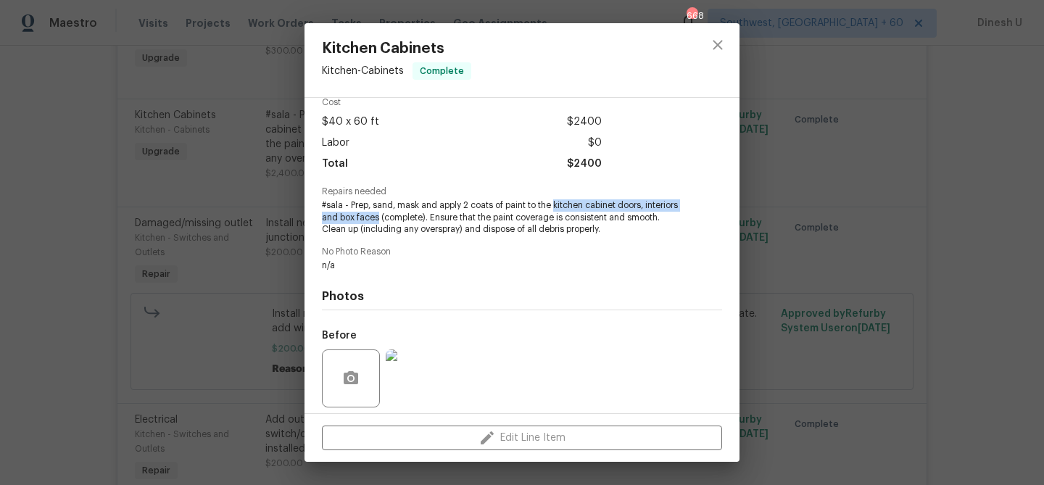
click at [236, 152] on div "Kitchen Cabinets Kitchen - Cabinets Complete Vendor J's Construction and Restor…" at bounding box center [522, 242] width 1044 height 485
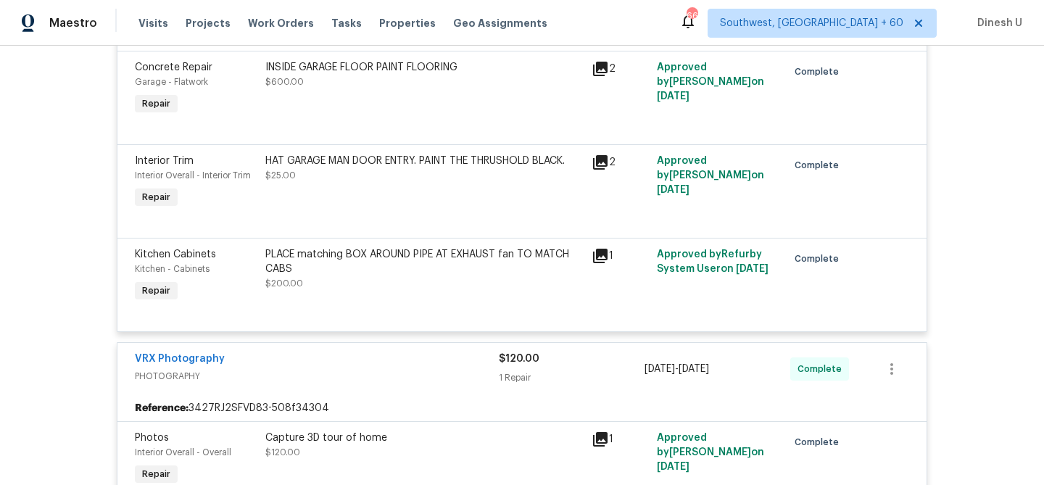
scroll to position [0, 0]
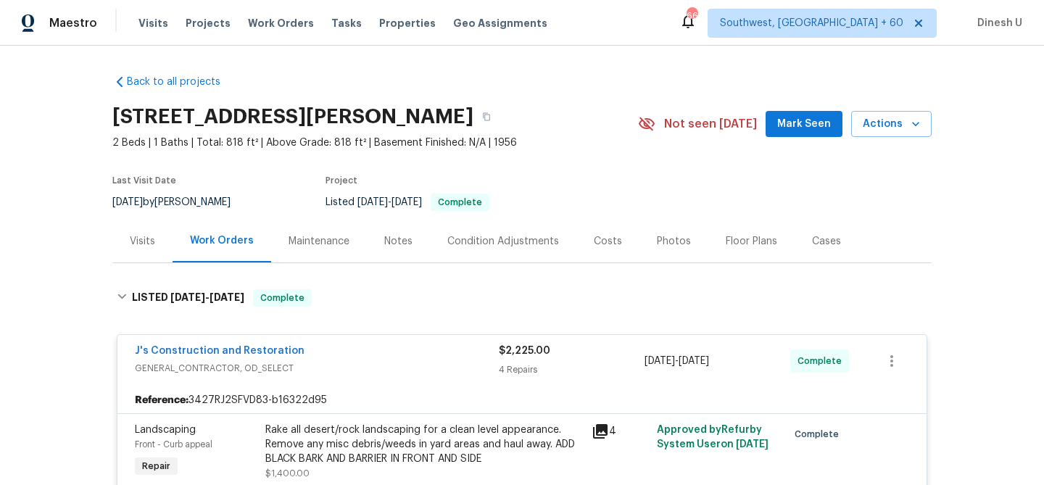
click at [138, 240] on div "Visits" at bounding box center [142, 241] width 25 height 14
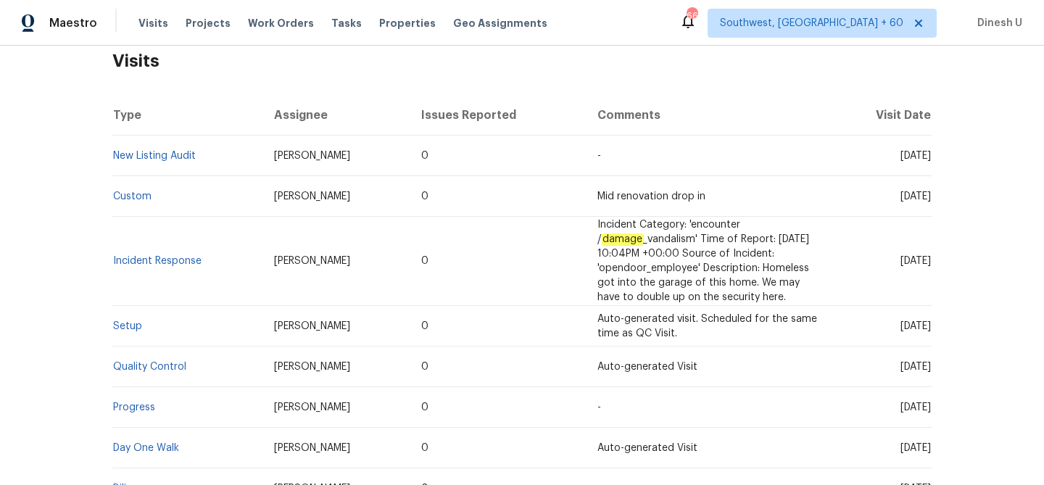
scroll to position [291, 0]
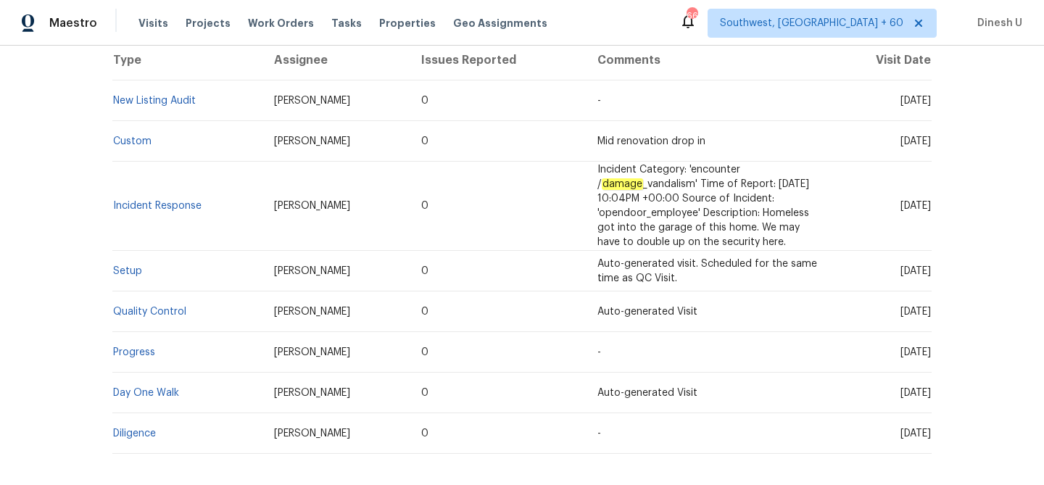
click at [130, 396] on td "Day One Walk" at bounding box center [187, 393] width 150 height 41
click at [129, 398] on link "Day One Walk" at bounding box center [146, 393] width 66 height 10
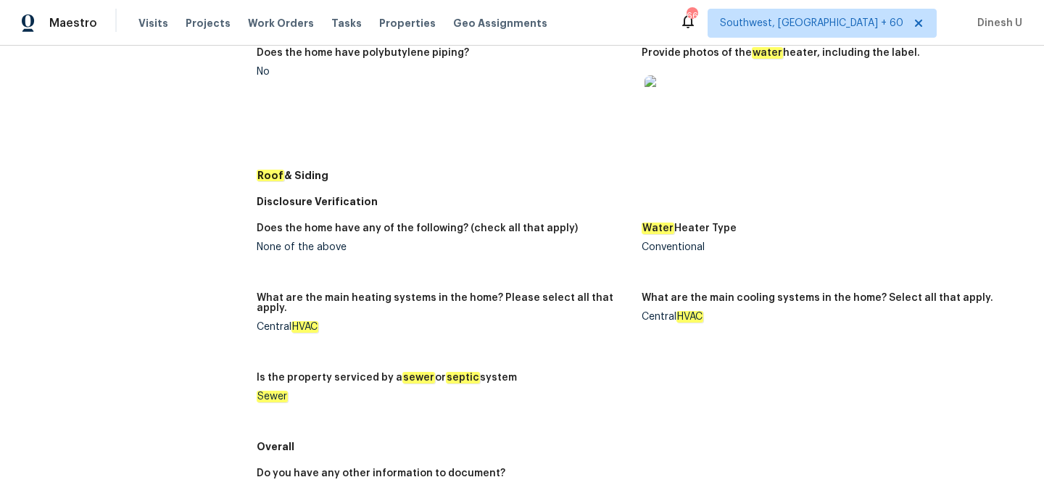
scroll to position [594, 0]
click at [660, 97] on img at bounding box center [667, 97] width 46 height 46
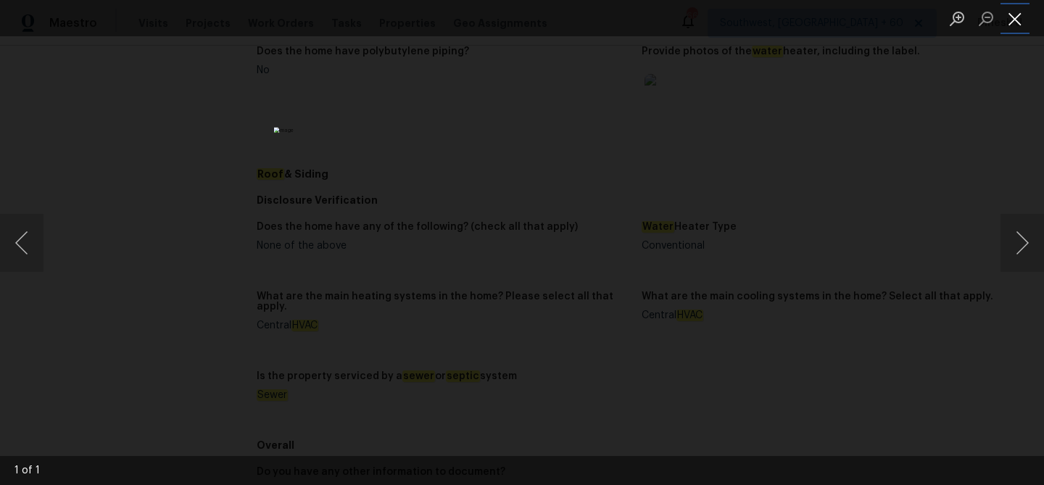
click at [1018, 15] on button "Close lightbox" at bounding box center [1014, 18] width 29 height 25
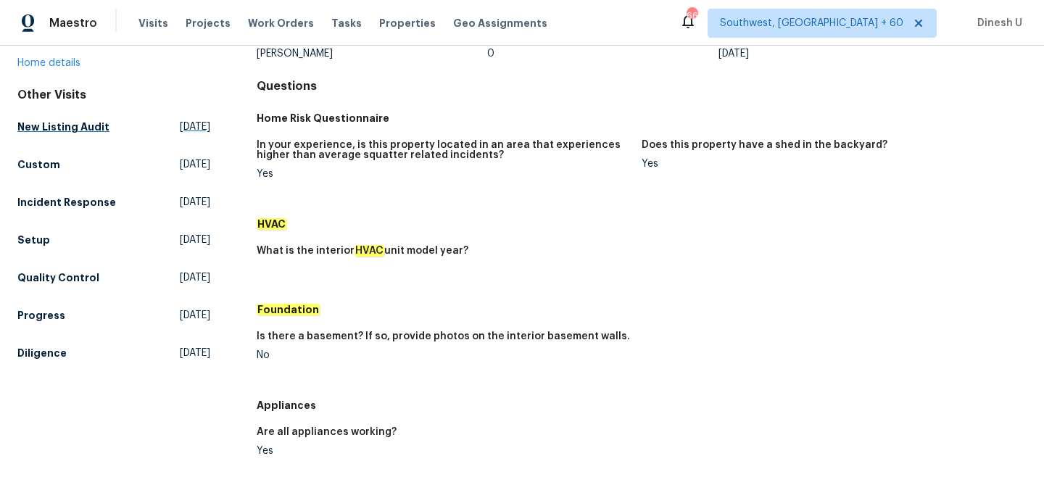
scroll to position [135, 0]
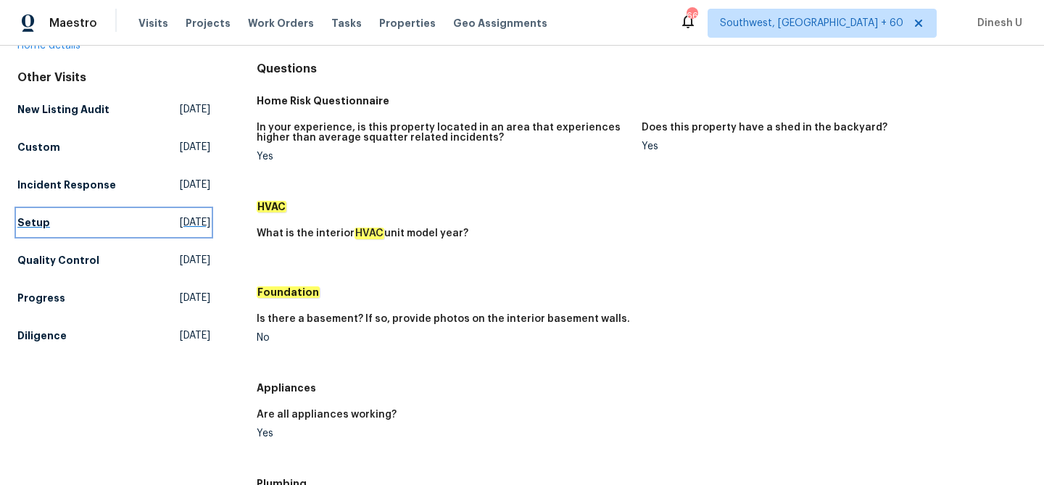
click at [148, 215] on link "Setup Fri, Sep 05 2025" at bounding box center [113, 222] width 193 height 26
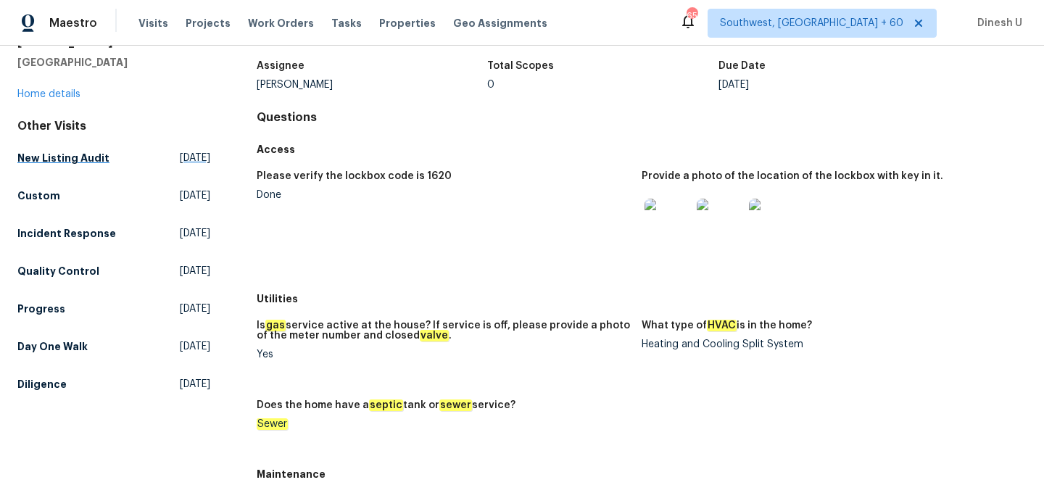
scroll to position [97, 0]
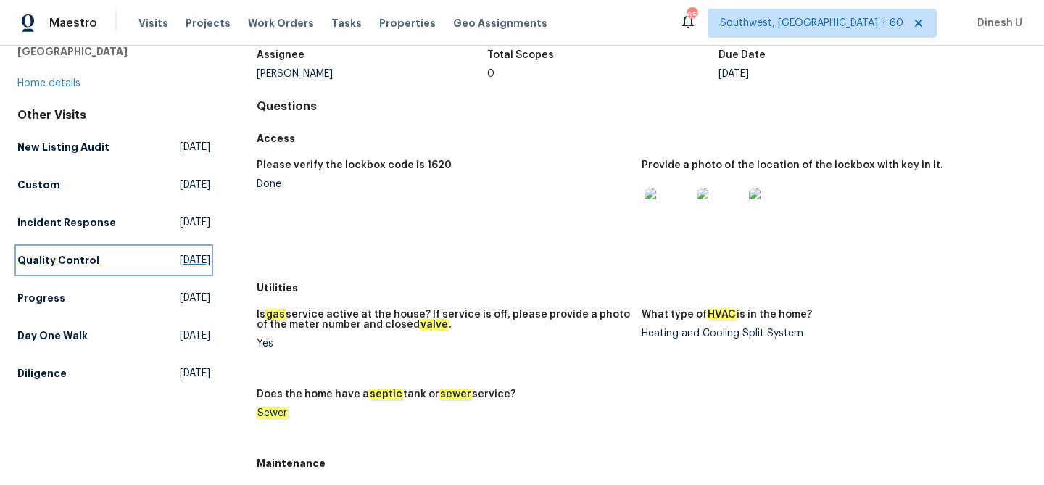
click at [140, 255] on link "Quality Control Wed, Sep 10 2025" at bounding box center [113, 260] width 193 height 26
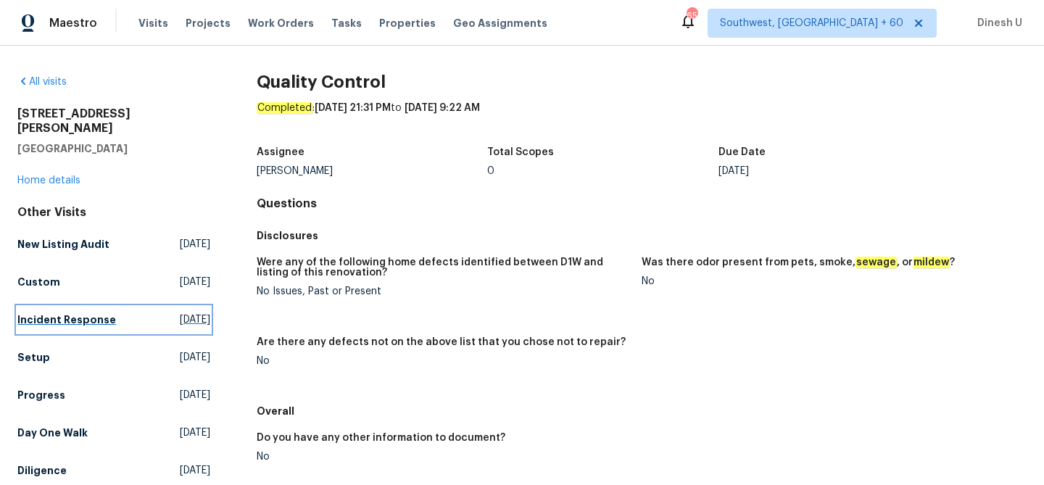
click at [180, 312] on span "Wed, Sep 03 2025" at bounding box center [195, 319] width 30 height 14
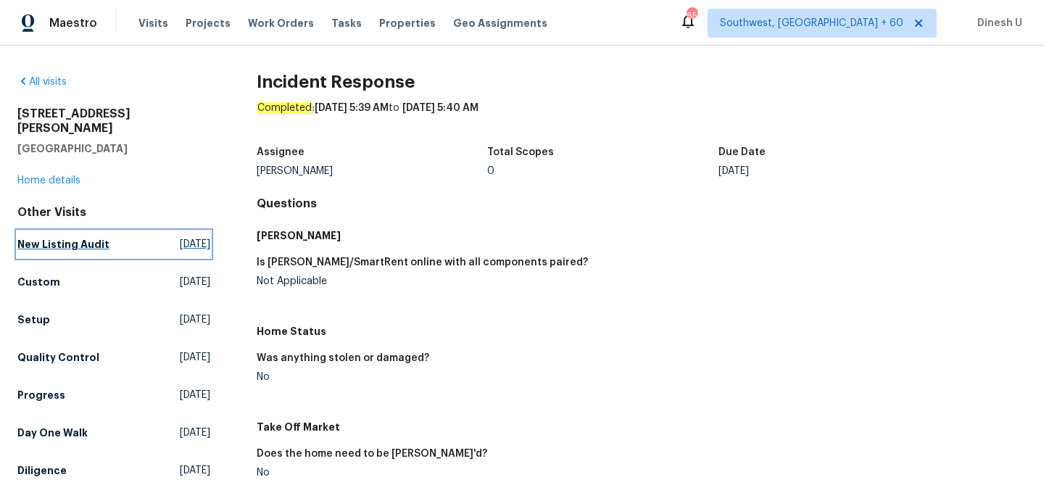
click at [187, 237] on span "Tue, Sep 16 2025" at bounding box center [195, 244] width 30 height 14
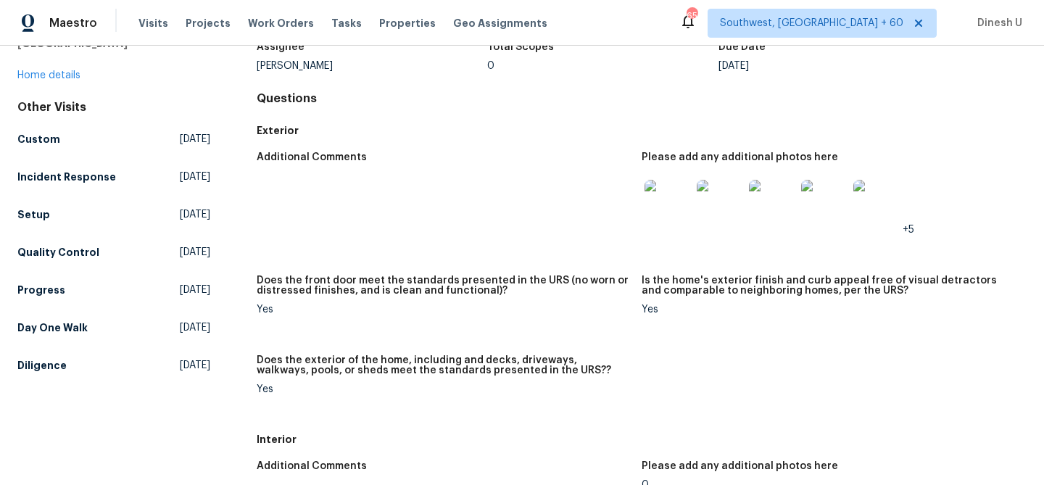
scroll to position [95, 0]
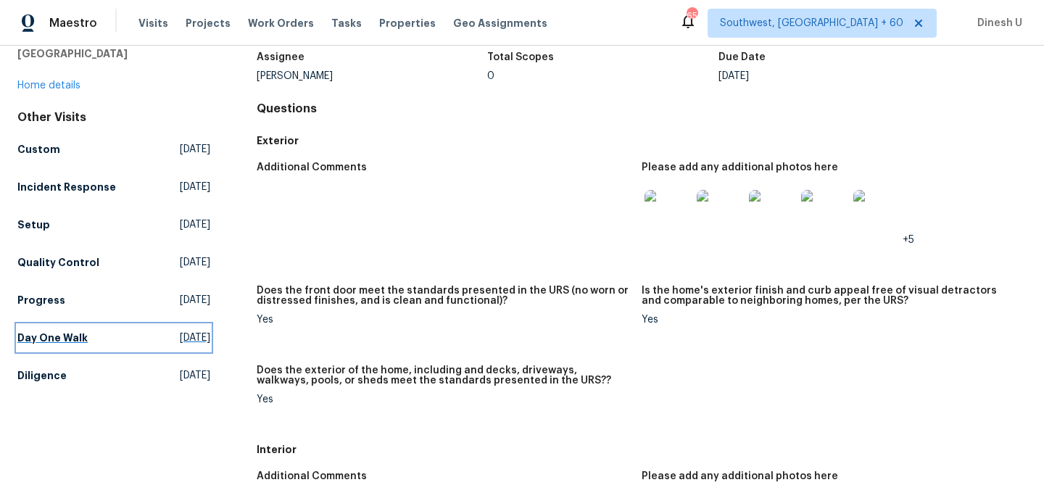
click at [180, 331] on span "Thu, Aug 21 2025" at bounding box center [195, 338] width 30 height 14
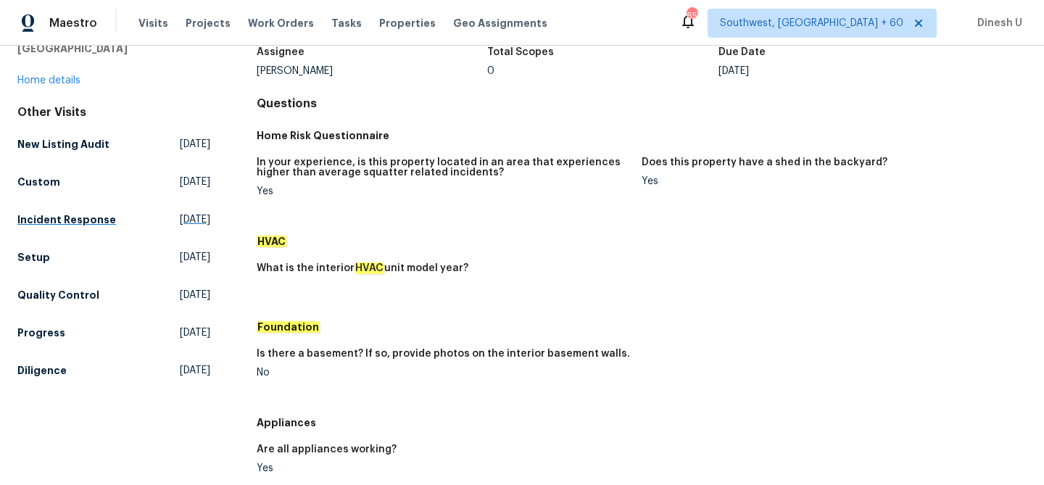
scroll to position [117, 0]
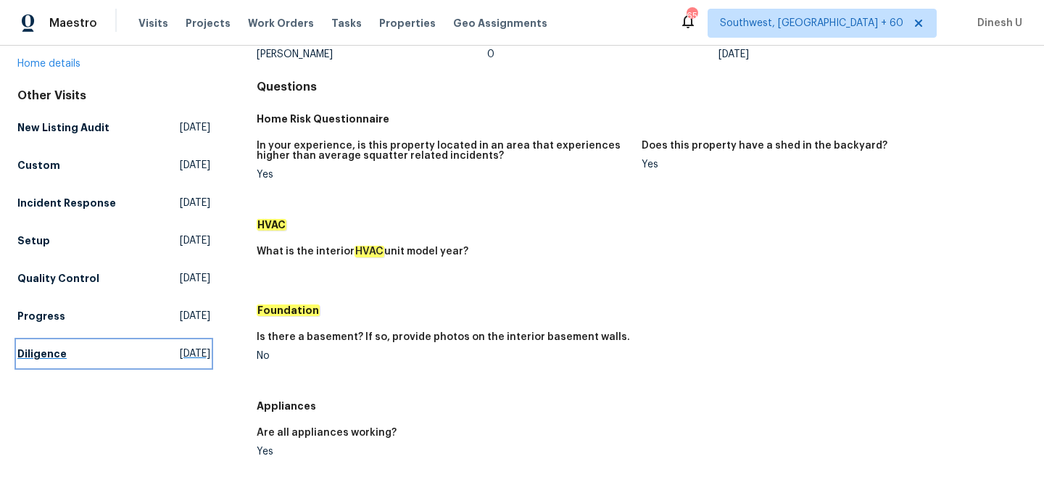
click at [180, 346] on span "Fri, Aug 01 2025" at bounding box center [195, 353] width 30 height 14
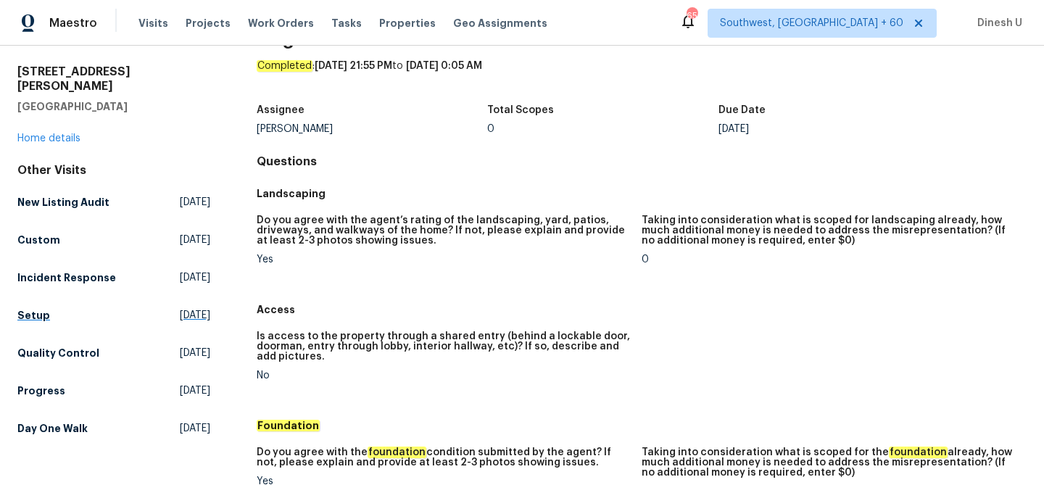
scroll to position [84, 0]
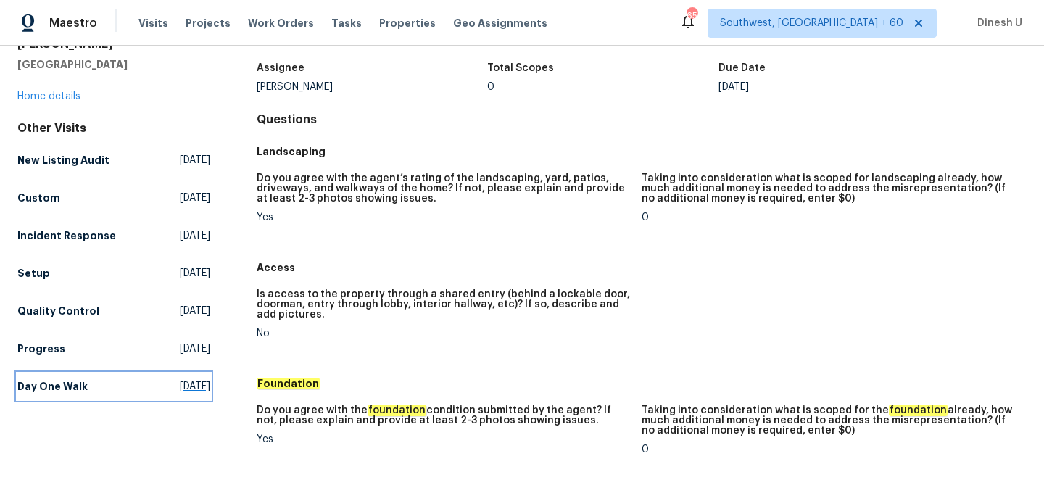
click at [180, 379] on span "Thu, Aug 21 2025" at bounding box center [195, 386] width 30 height 14
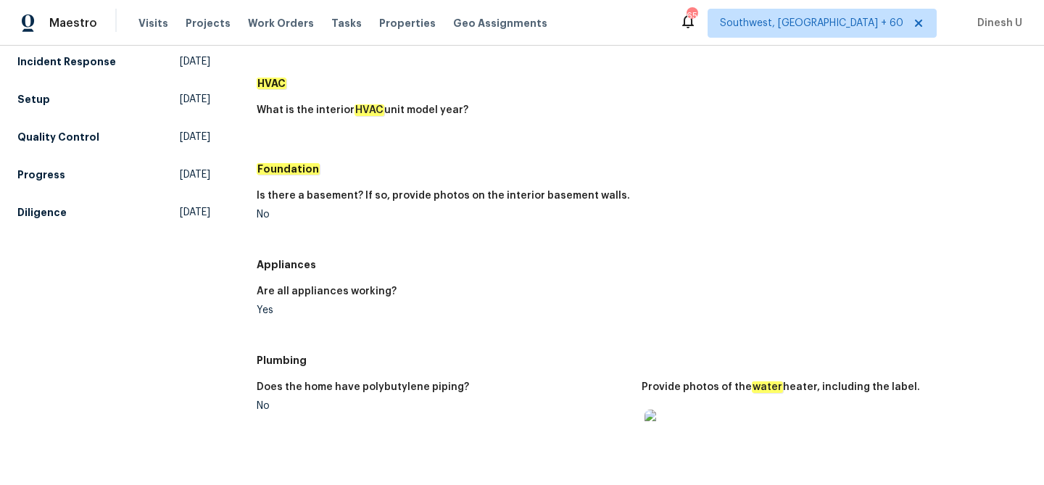
scroll to position [198, 0]
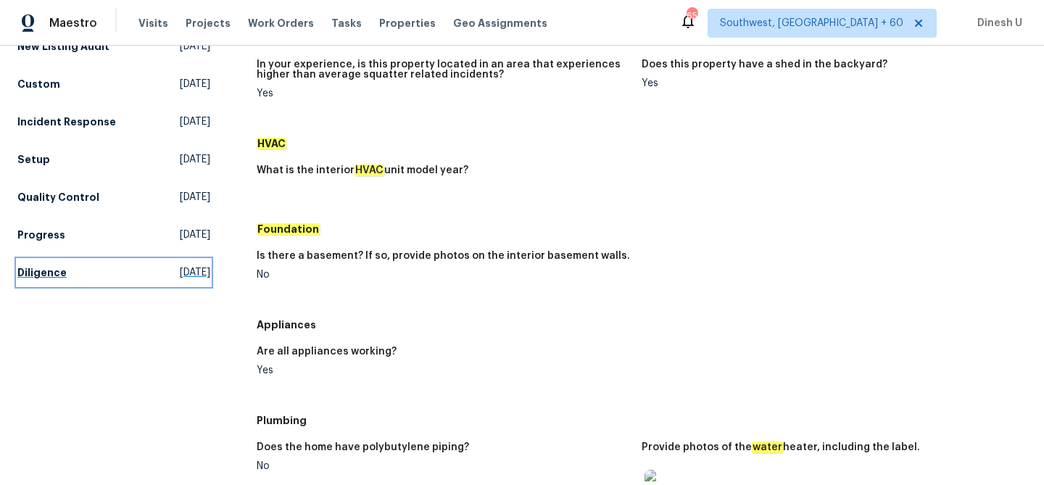
click at [180, 265] on span "Fri, Aug 01 2025" at bounding box center [195, 272] width 30 height 14
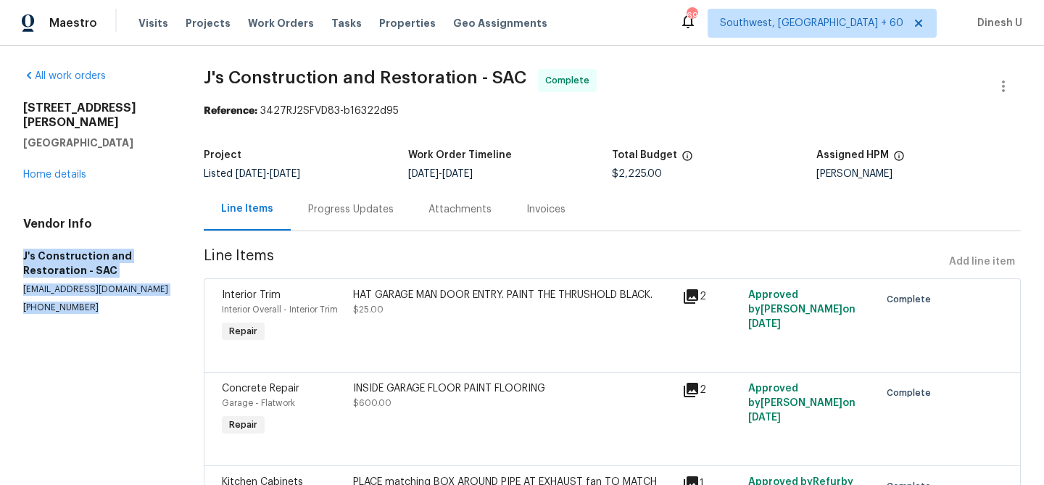
drag, startPoint x: 20, startPoint y: 242, endPoint x: 132, endPoint y: 294, distance: 122.9
click at [132, 294] on div "All work orders [STREET_ADDRESS][PERSON_NAME] Home details Vendor Info J's Cons…" at bounding box center [522, 414] width 1044 height 736
copy div "J's Construction and Restoration - SAC [EMAIL_ADDRESS][DOMAIN_NAME] [PHONE_NUMB…"
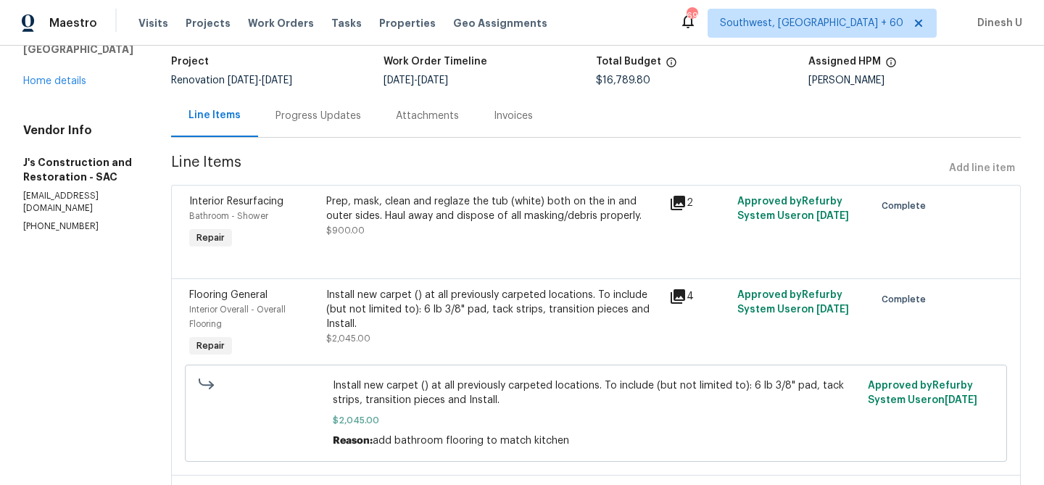
scroll to position [91, 0]
